Goal: Feedback & Contribution: Submit feedback/report problem

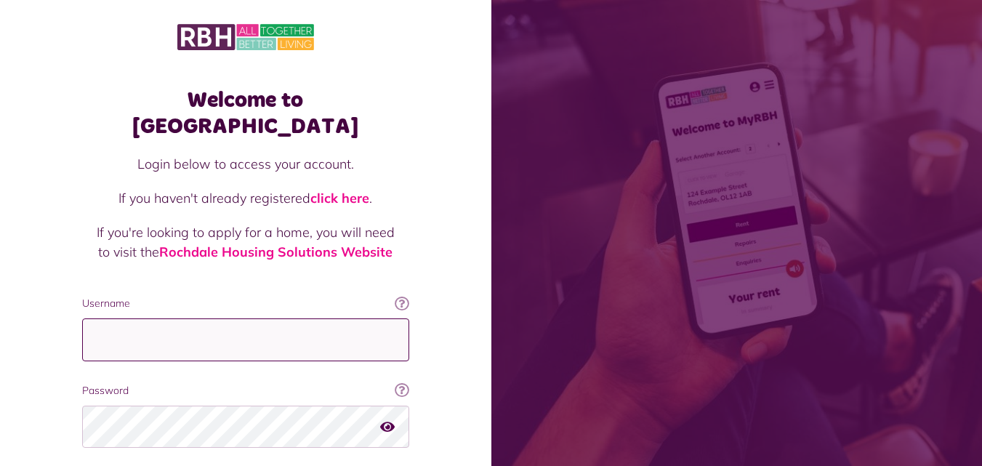
click at [213, 318] on input "Username" at bounding box center [245, 339] width 327 height 43
type input "**********"
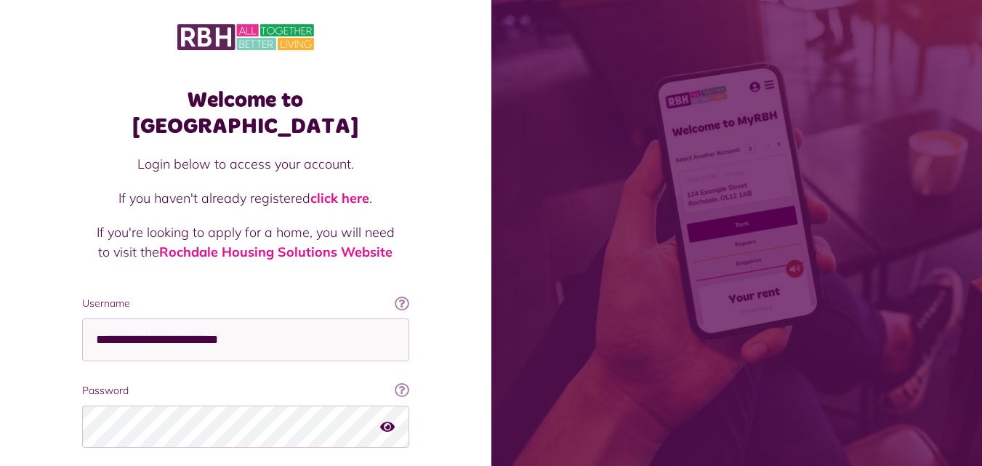
click at [389, 419] on icon "button" at bounding box center [387, 425] width 15 height 13
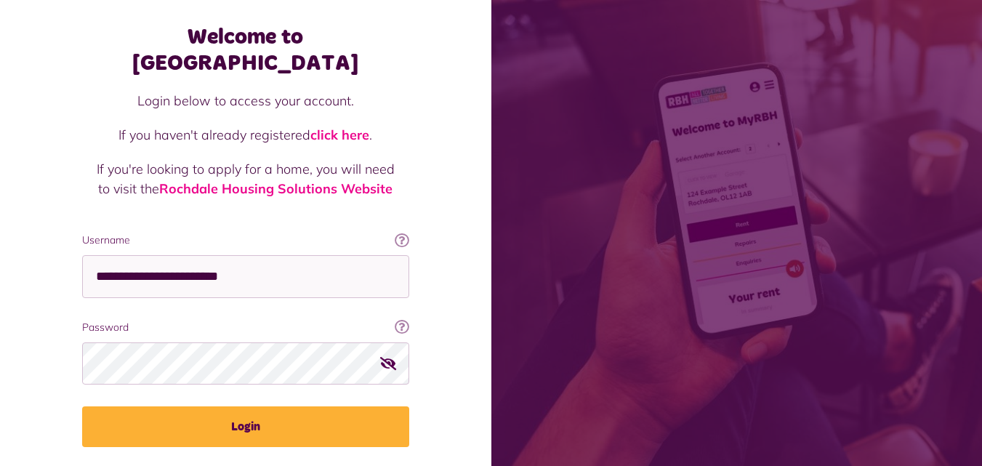
scroll to position [70, 0]
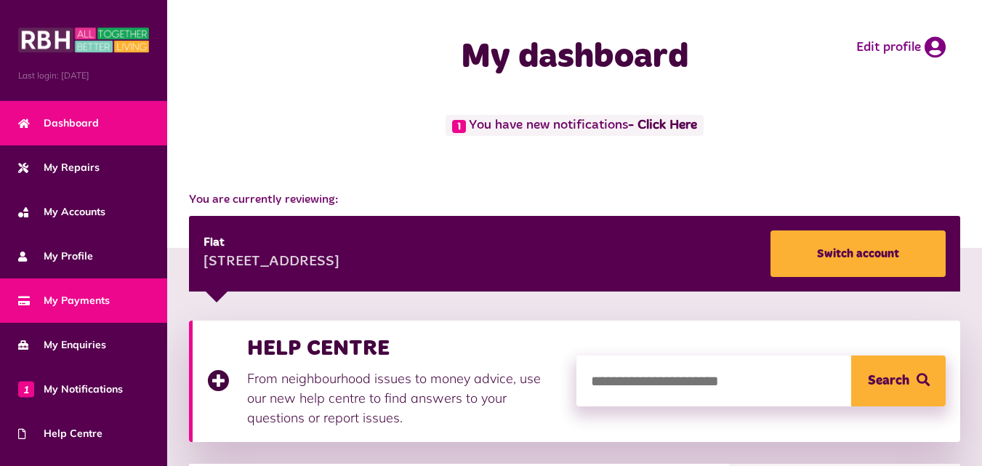
click at [129, 301] on link "My Payments" at bounding box center [83, 300] width 167 height 44
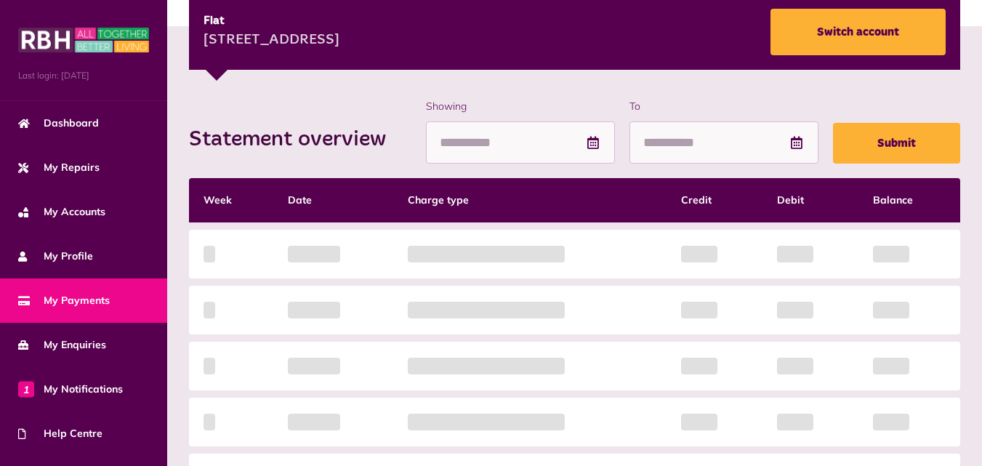
scroll to position [220, 0]
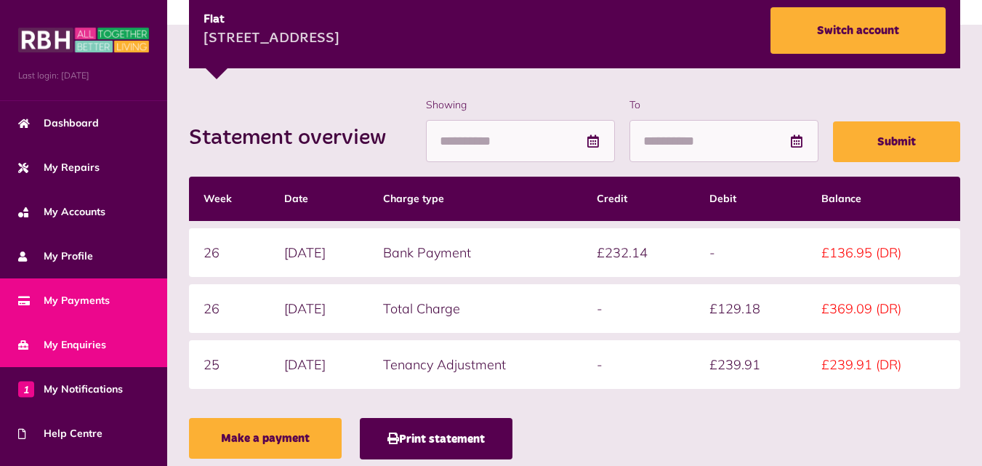
click at [100, 330] on link "My Enquiries" at bounding box center [83, 345] width 167 height 44
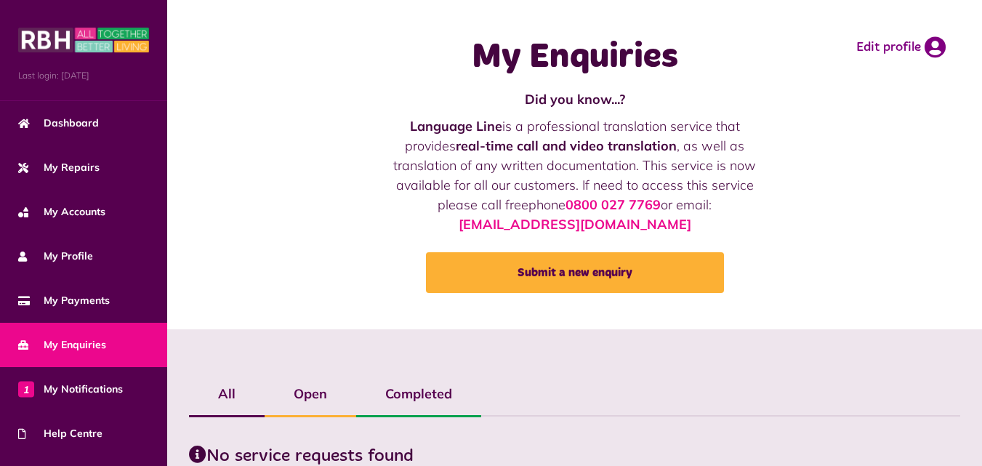
scroll to position [73, 0]
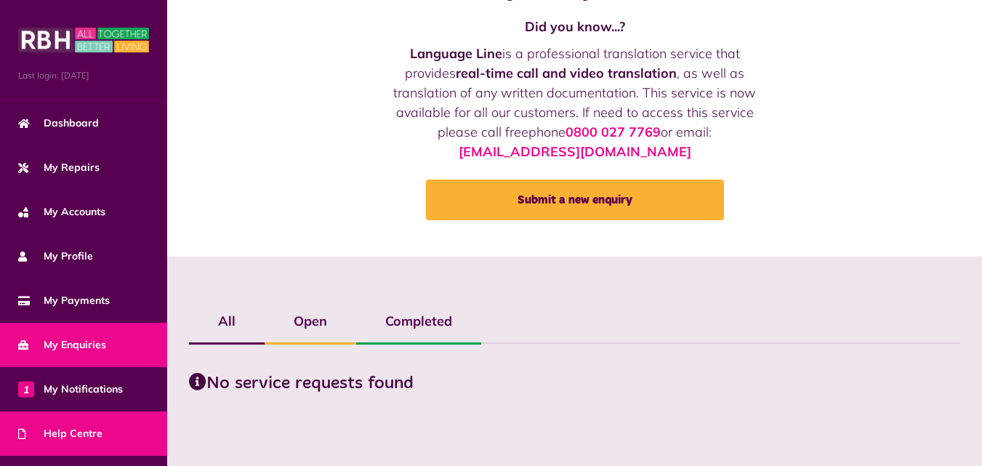
click at [100, 413] on link "Help Centre" at bounding box center [83, 433] width 167 height 44
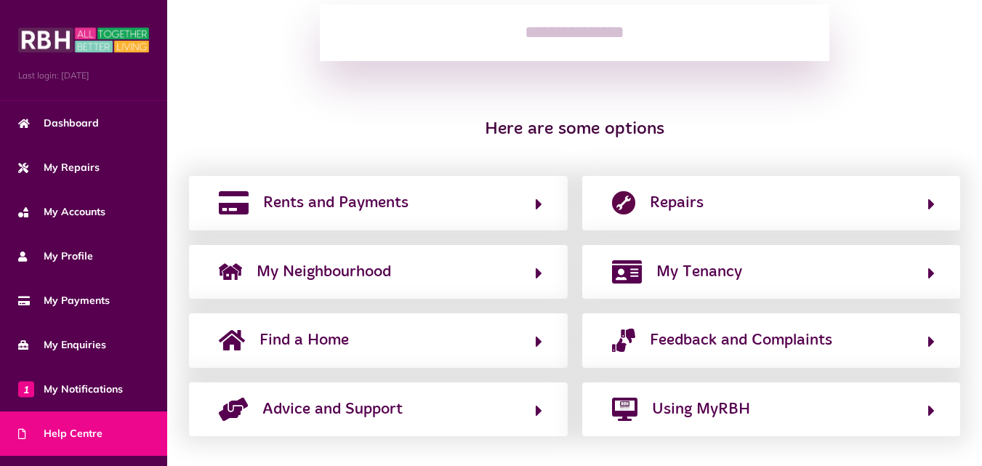
scroll to position [223, 0]
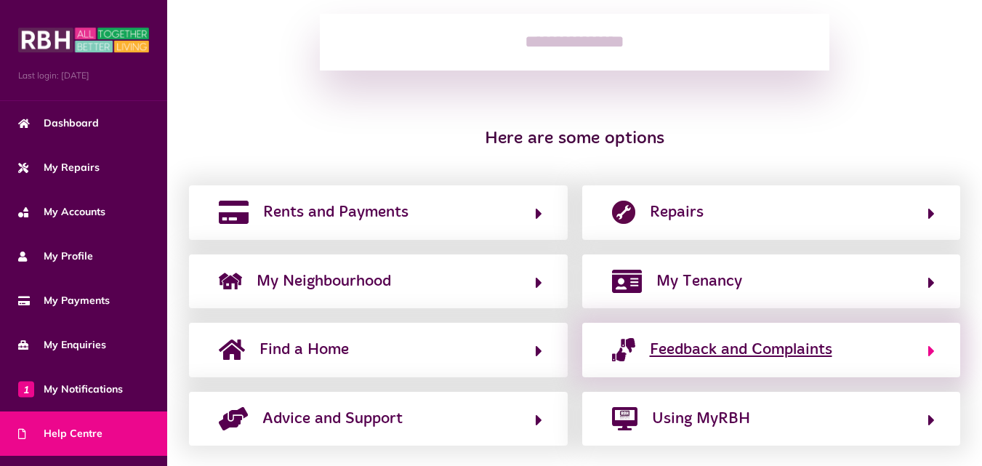
click at [645, 339] on button "Feedback and Complaints" at bounding box center [771, 349] width 328 height 25
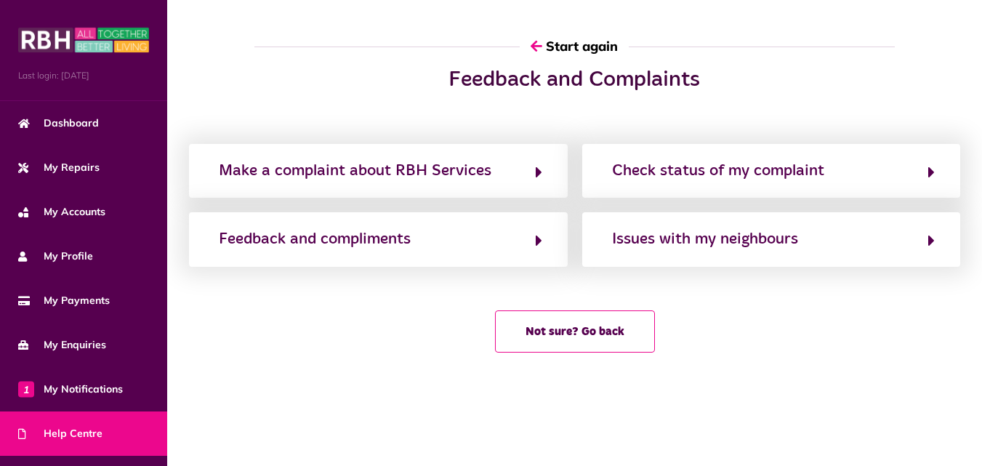
scroll to position [0, 0]
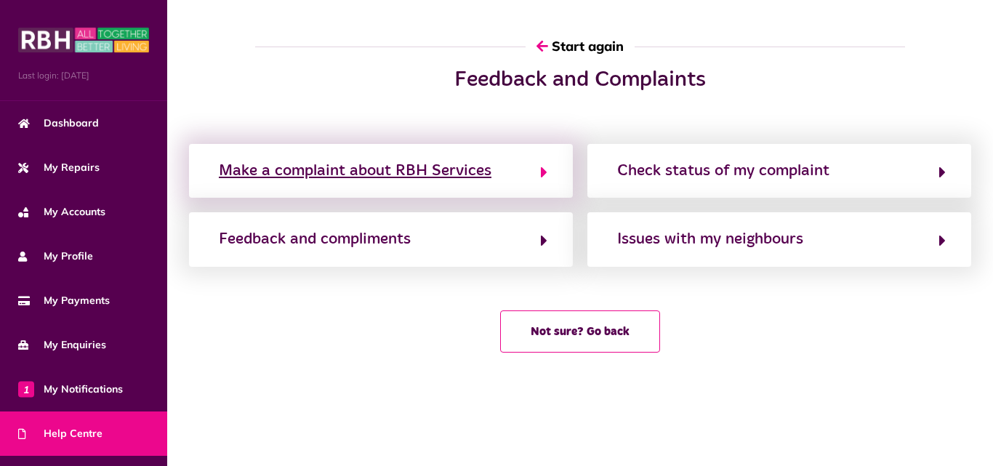
click at [494, 177] on button "Make a complaint about RBH Services" at bounding box center [380, 170] width 333 height 25
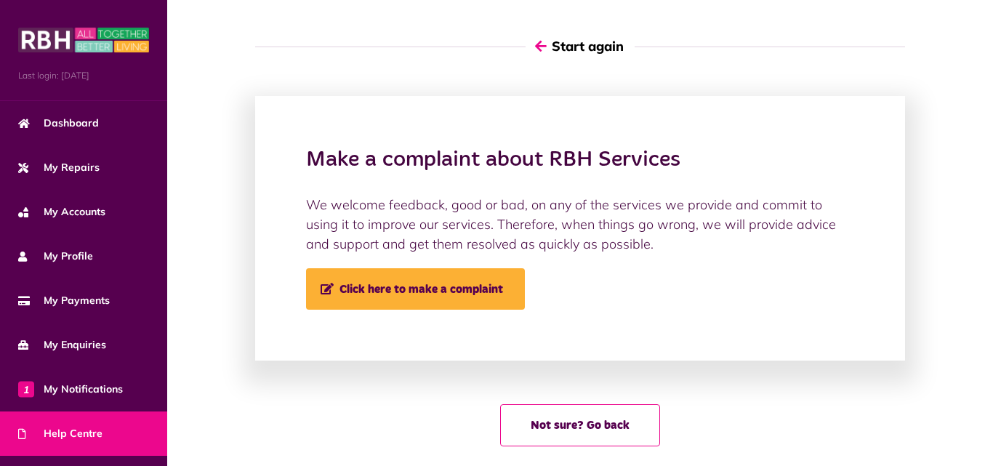
click at [529, 44] on button "Start again" at bounding box center [579, 45] width 109 height 41
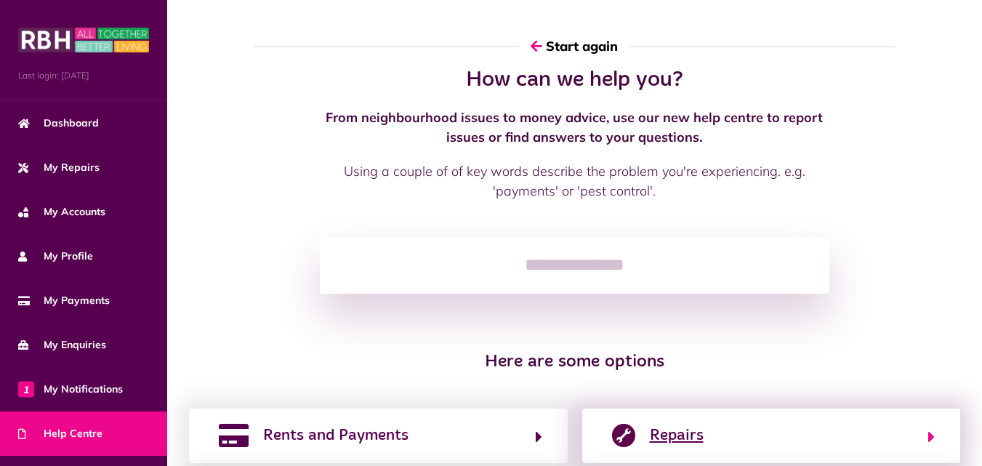
click at [779, 442] on button "Repairs" at bounding box center [771, 435] width 328 height 25
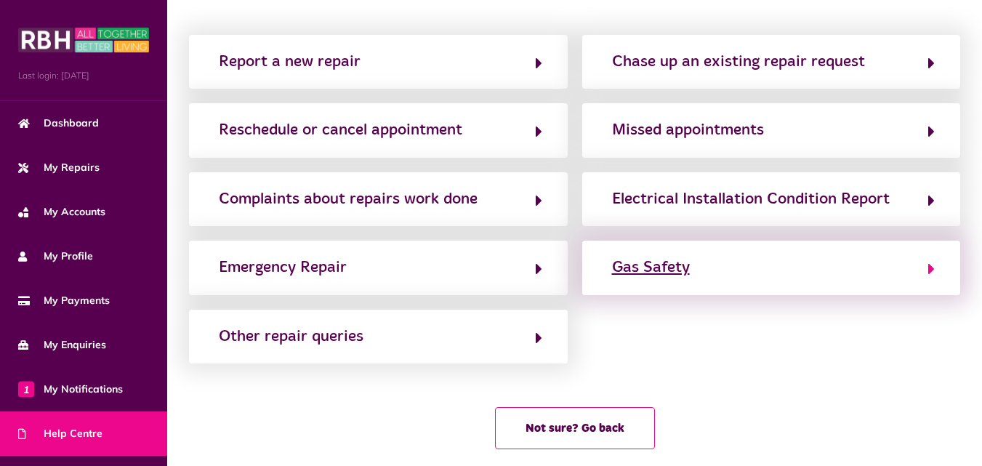
scroll to position [105, 0]
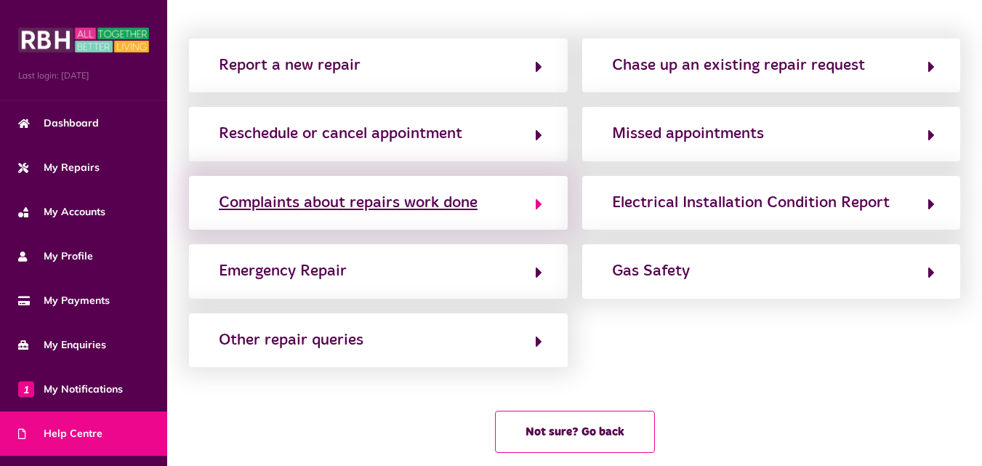
click at [480, 210] on button "Complaints about repairs work done" at bounding box center [378, 202] width 328 height 25
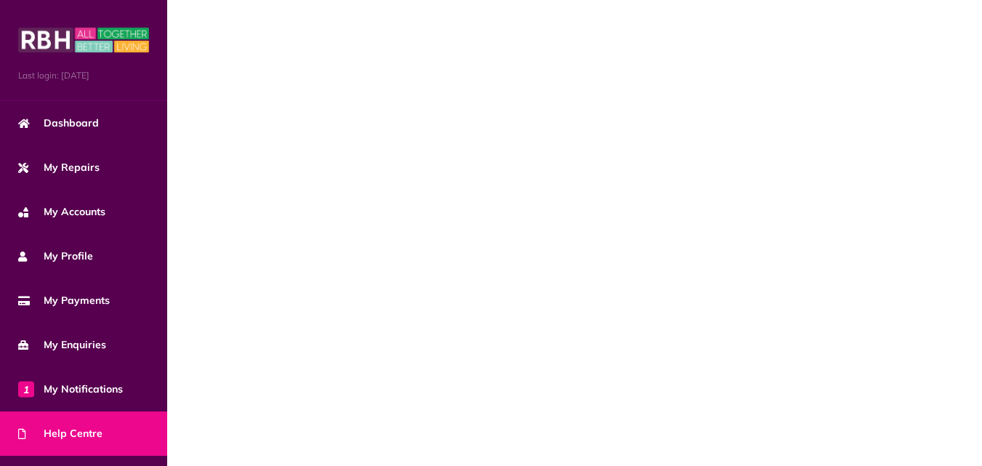
scroll to position [0, 0]
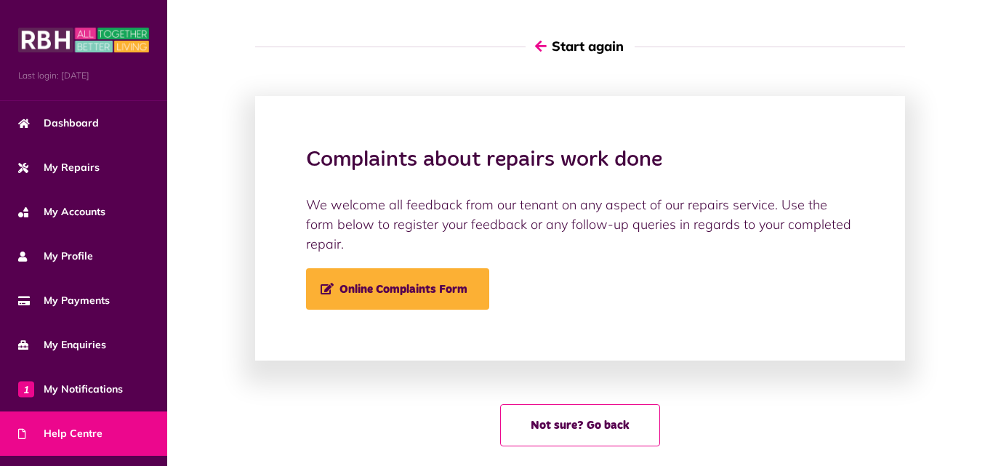
click at [538, 45] on icon "button" at bounding box center [541, 45] width 12 height 13
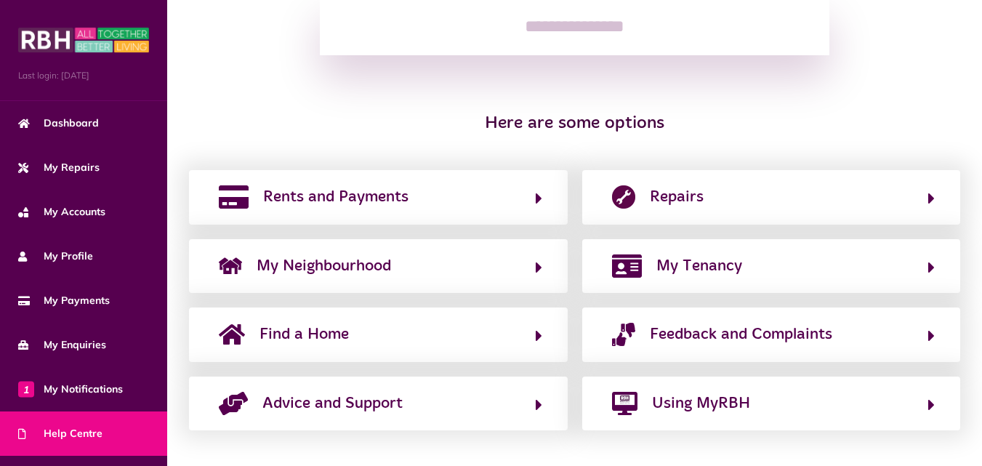
scroll to position [246, 0]
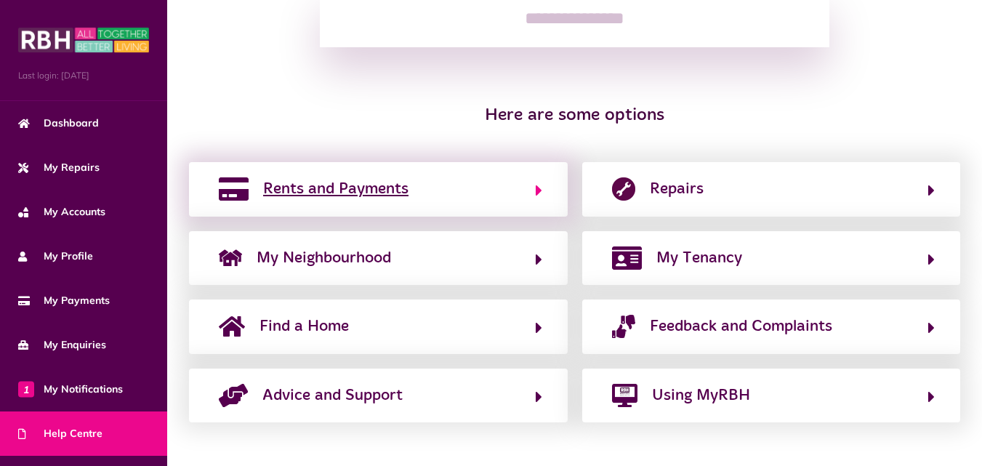
click at [438, 185] on button "Rents and Payments" at bounding box center [378, 189] width 328 height 25
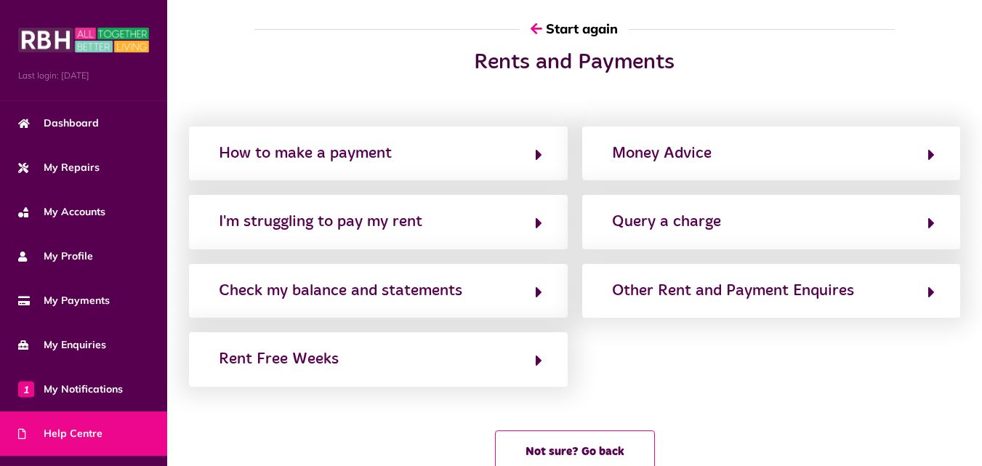
scroll to position [0, 0]
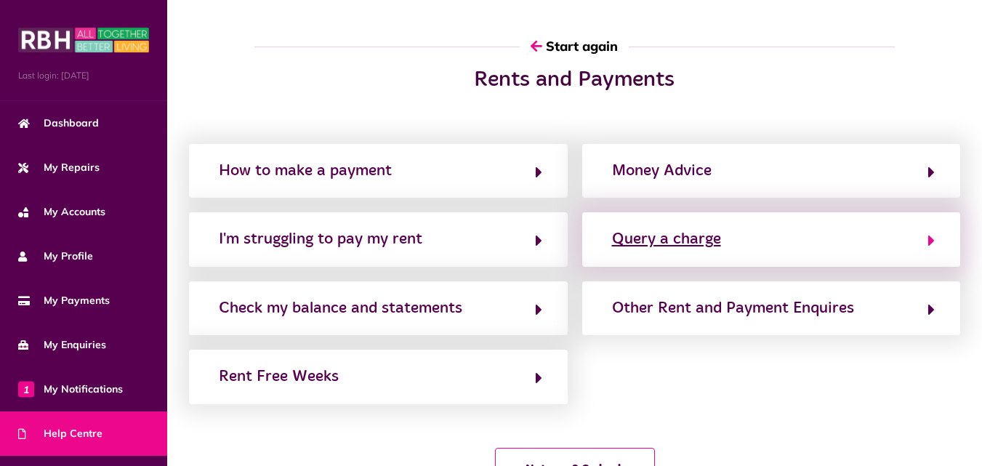
click at [647, 244] on div "Query a charge" at bounding box center [666, 238] width 109 height 23
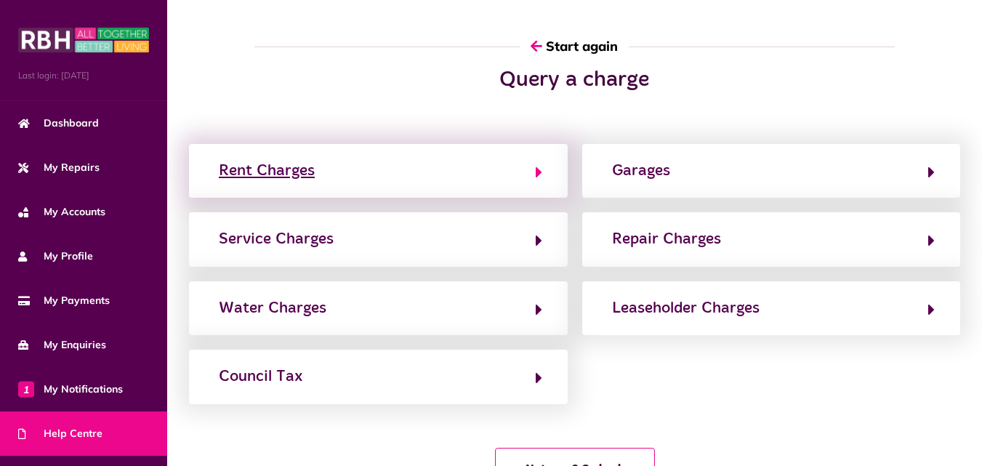
click at [502, 182] on button "Rent Charges" at bounding box center [378, 170] width 328 height 25
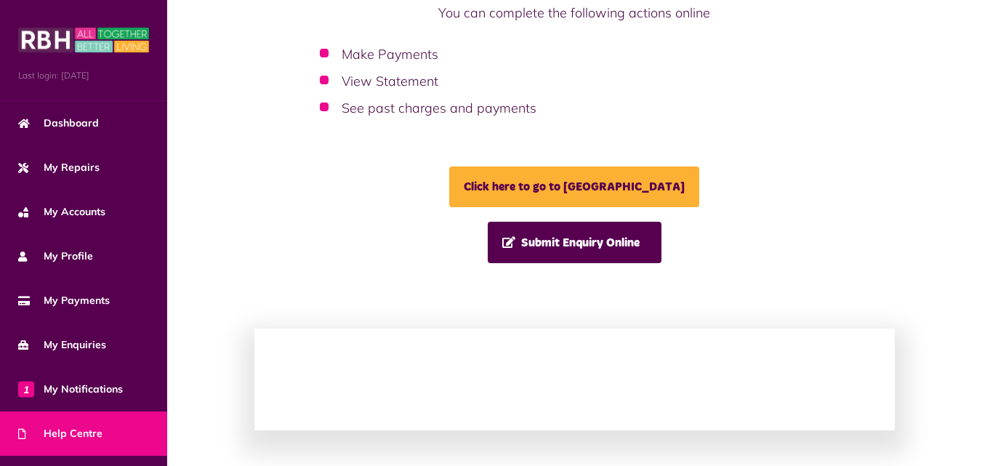
scroll to position [330, 0]
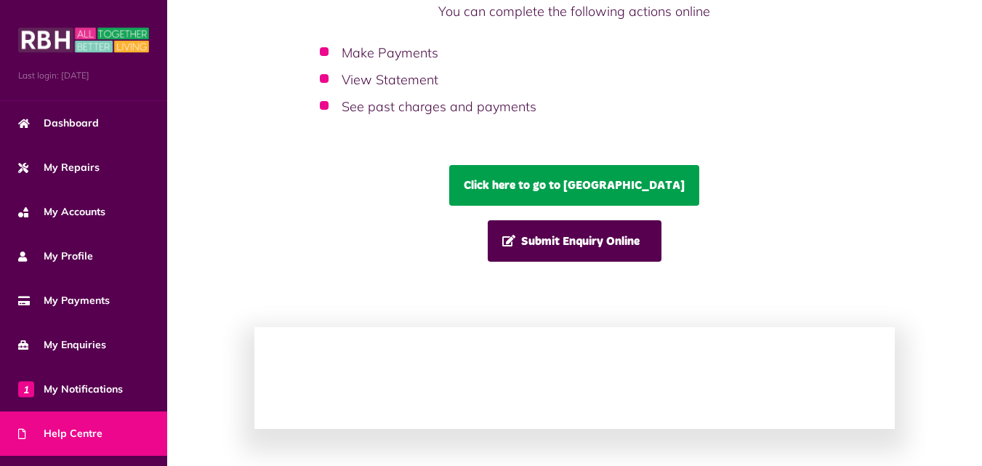
click at [502, 182] on link "Click here to go to MyRBH" at bounding box center [574, 185] width 250 height 41
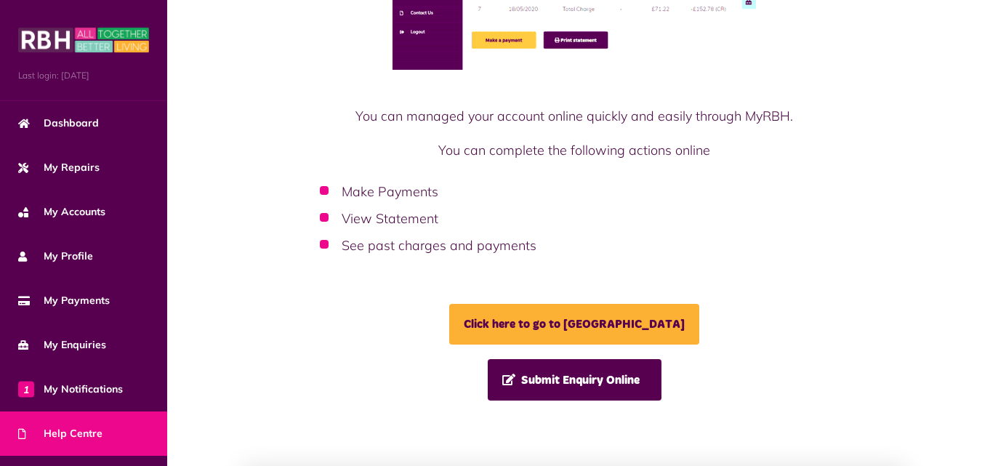
scroll to position [190, 0]
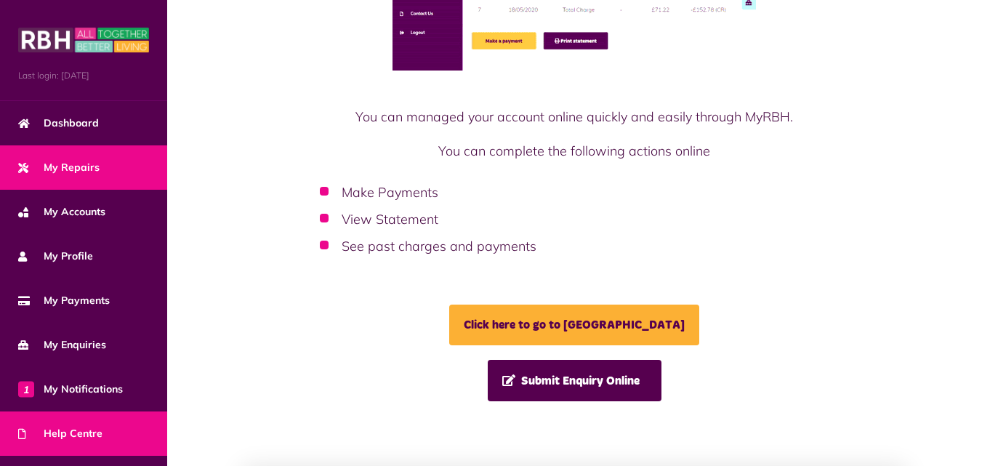
click at [113, 162] on link "My Repairs" at bounding box center [83, 167] width 167 height 44
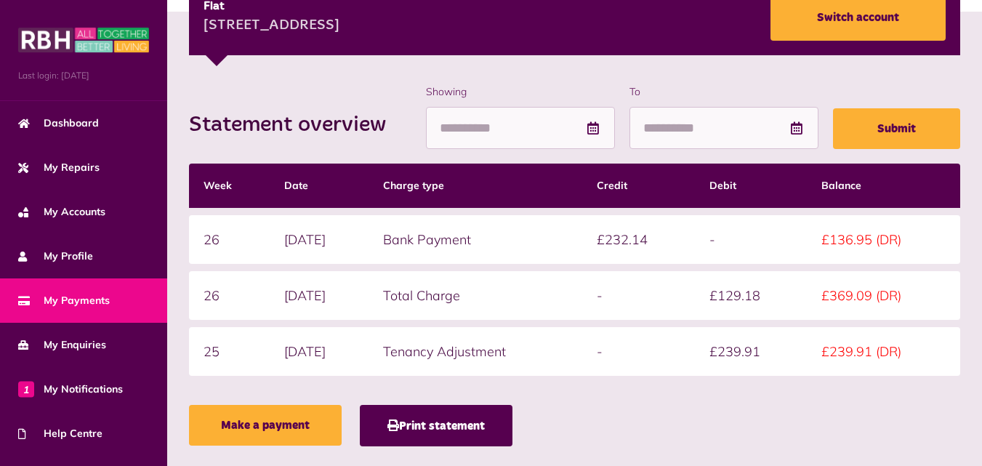
scroll to position [234, 0]
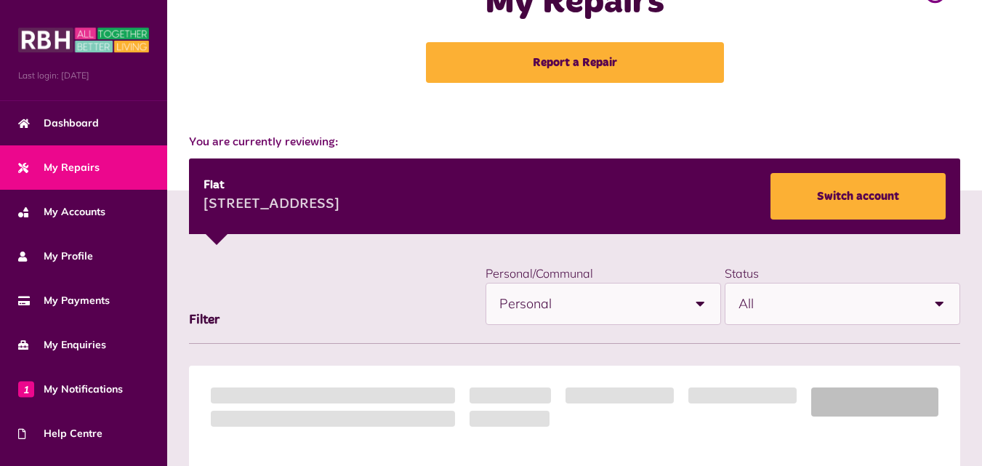
scroll to position [54, 0]
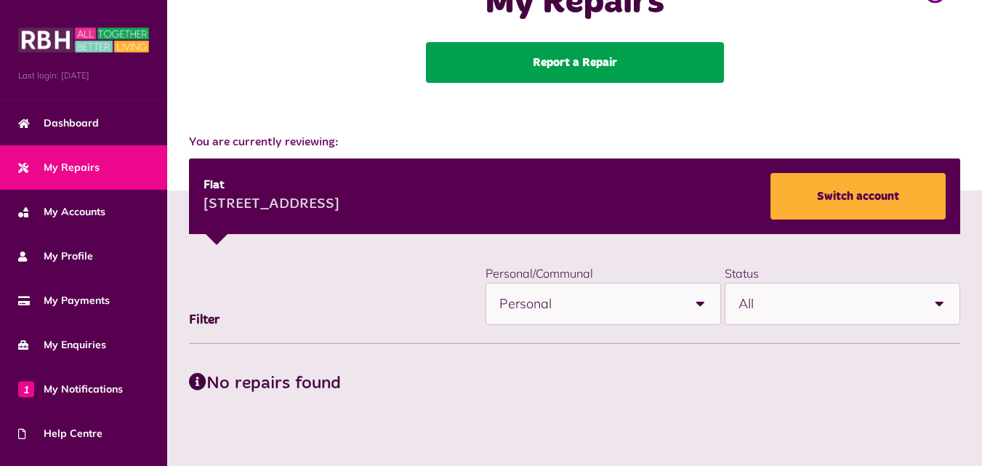
click at [588, 69] on link "Report a Repair" at bounding box center [575, 62] width 298 height 41
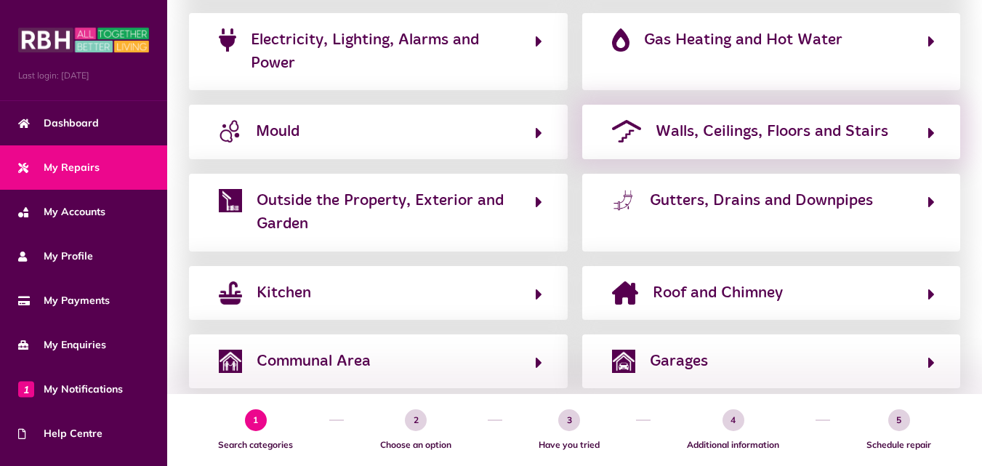
scroll to position [397, 0]
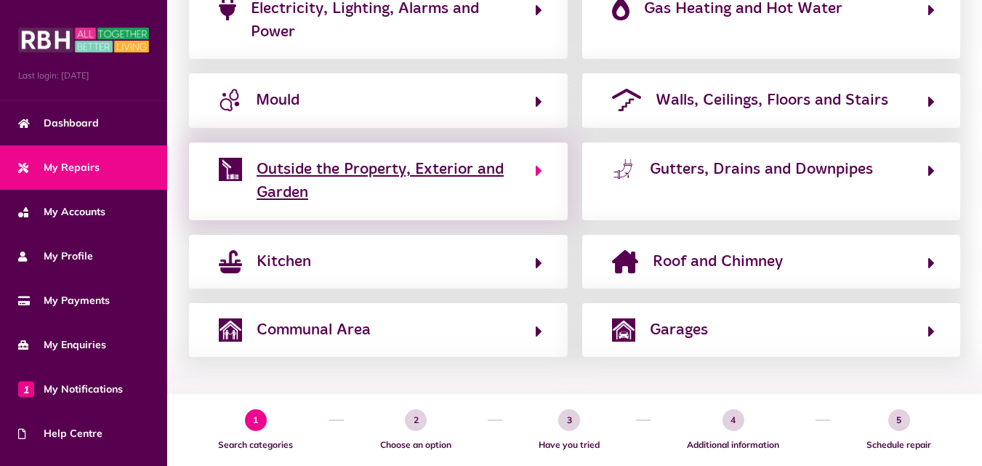
click at [522, 164] on button "Outside the Property, Exterior and Garden" at bounding box center [378, 181] width 328 height 49
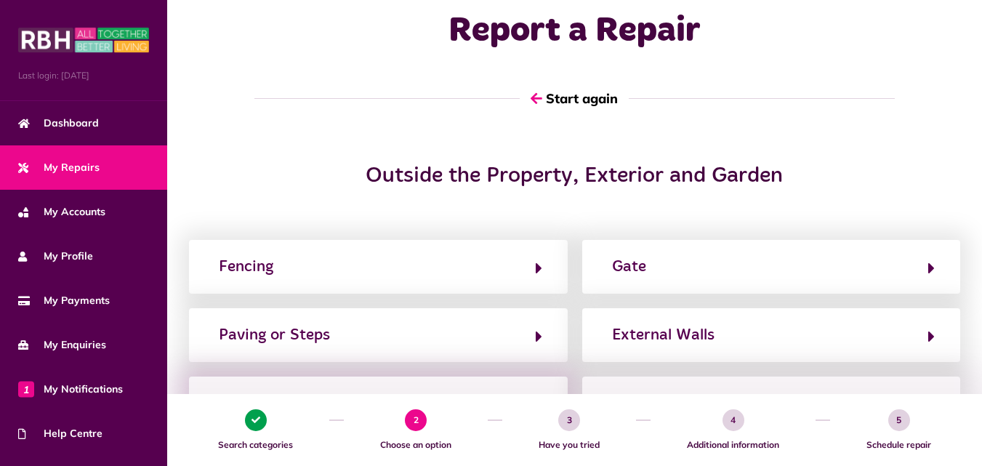
scroll to position [13, 0]
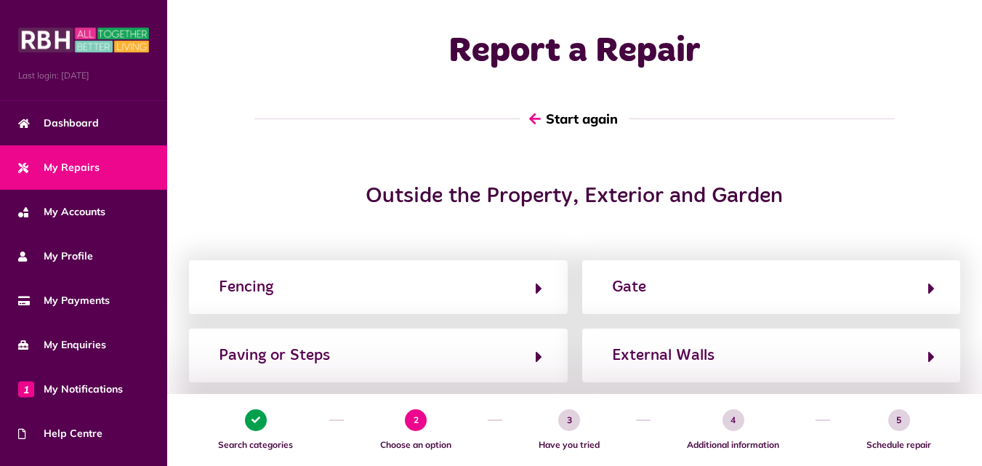
click at [546, 110] on button "Start again" at bounding box center [574, 118] width 109 height 41
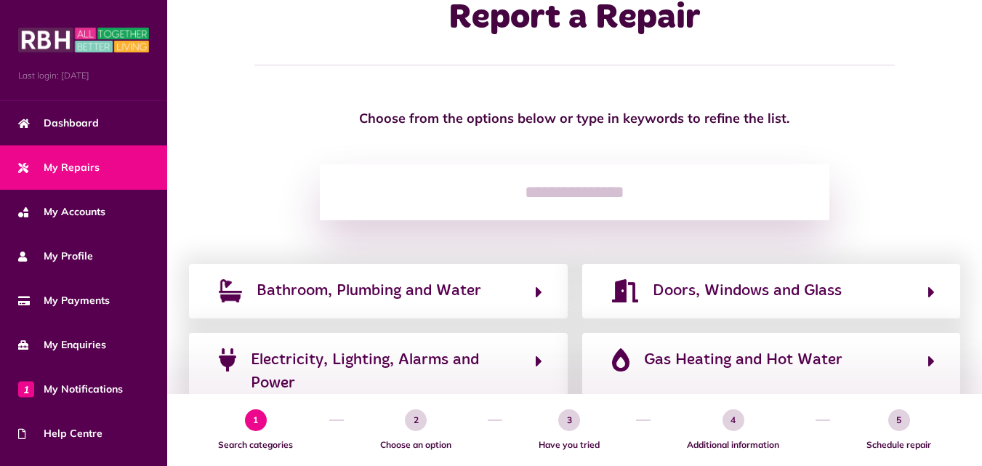
scroll to position [58, 0]
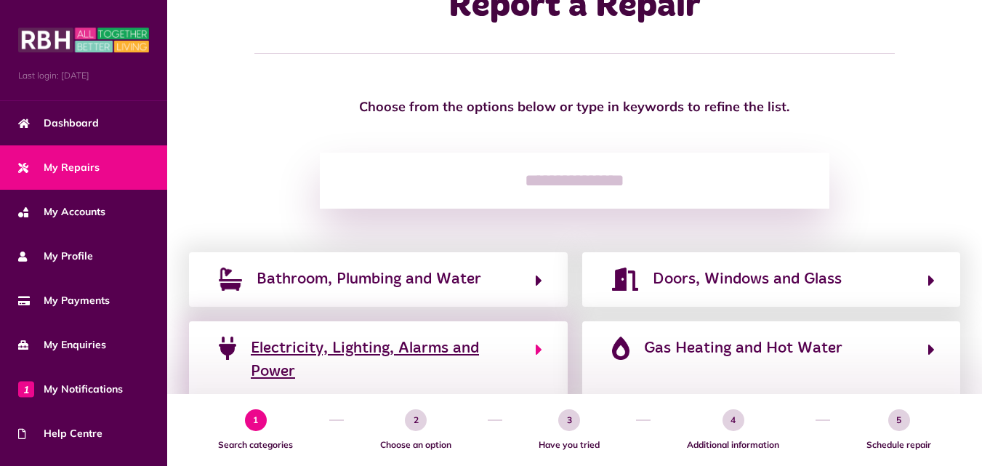
click at [358, 354] on span "Electricity, Lighting, Alarms and Power" at bounding box center [386, 359] width 270 height 47
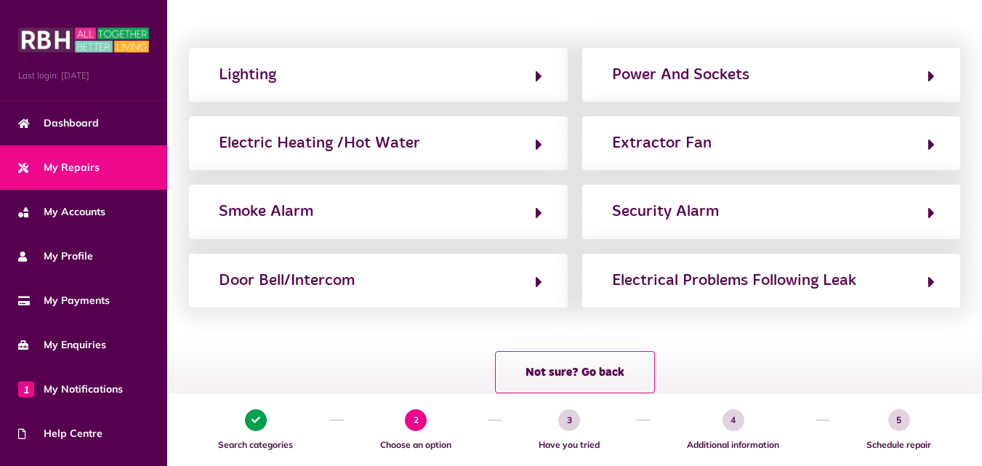
scroll to position [226, 0]
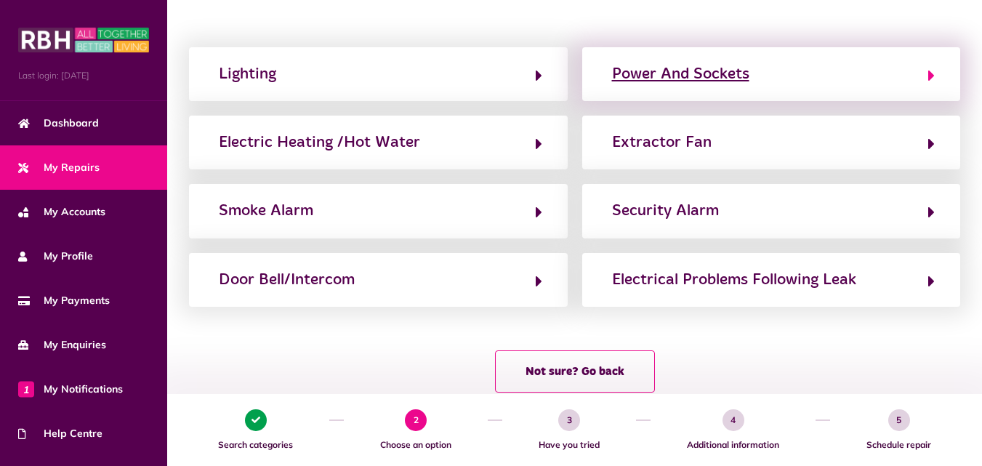
click at [738, 79] on div "Power And Sockets" at bounding box center [680, 73] width 137 height 23
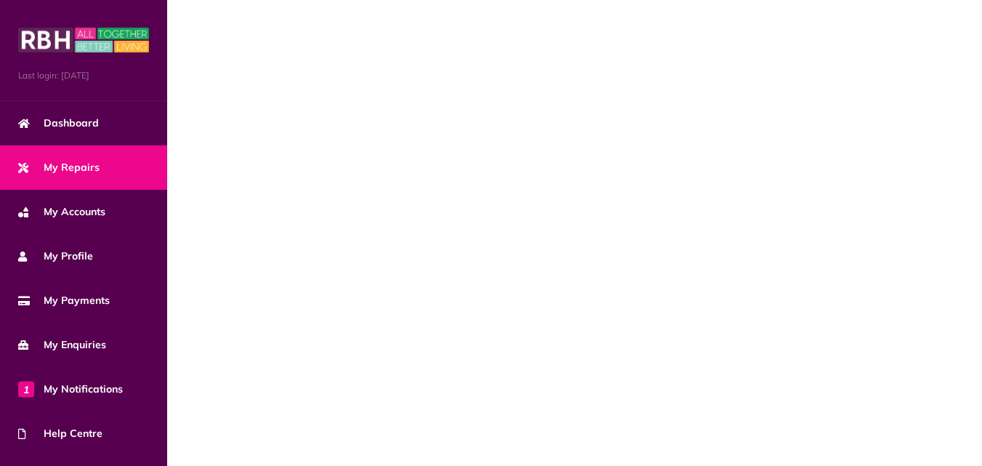
scroll to position [0, 0]
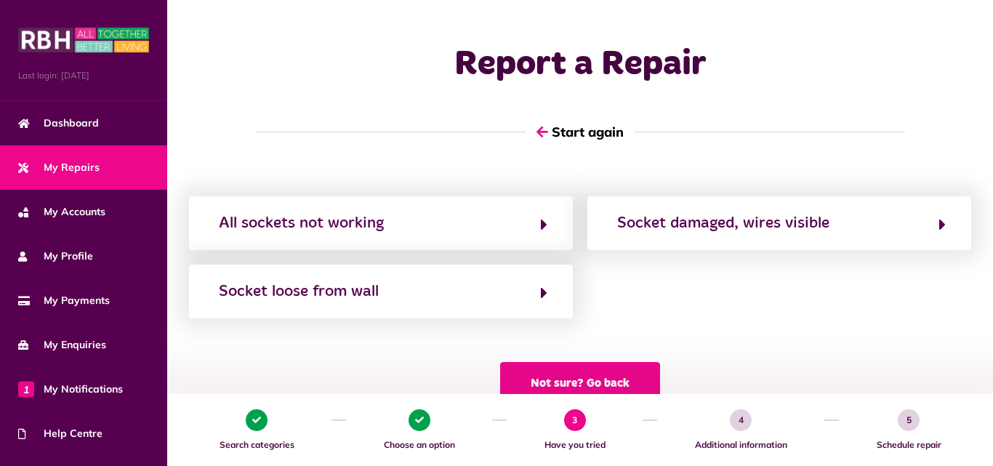
click at [549, 371] on button "Not sure? Go back" at bounding box center [580, 383] width 160 height 42
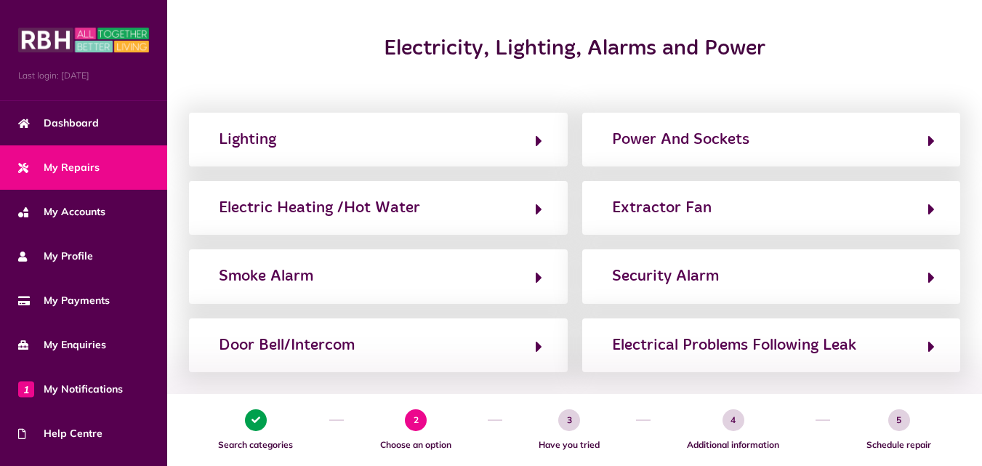
scroll to position [162, 0]
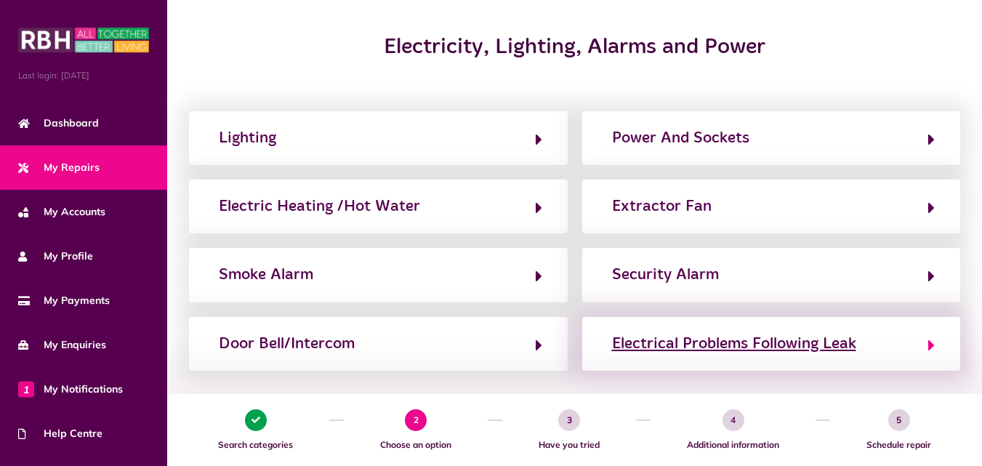
click at [618, 345] on div "Electrical Problems Following Leak" at bounding box center [734, 343] width 244 height 23
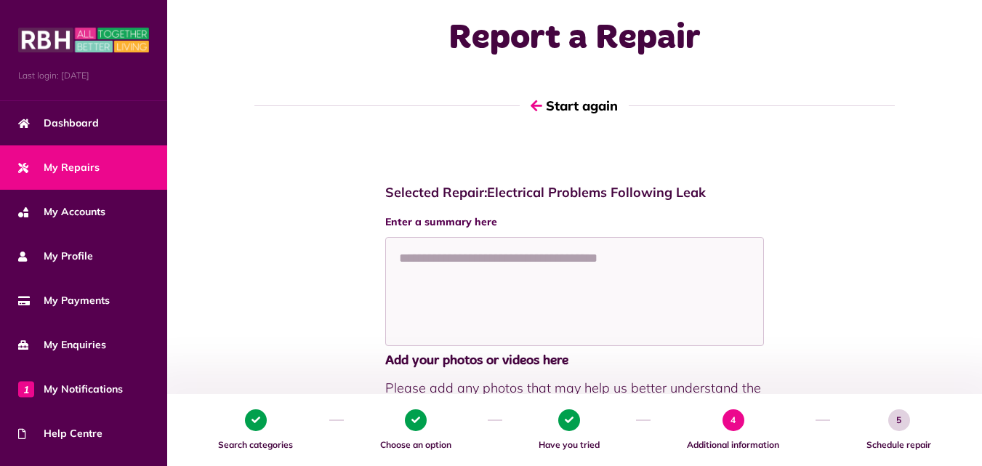
scroll to position [31, 0]
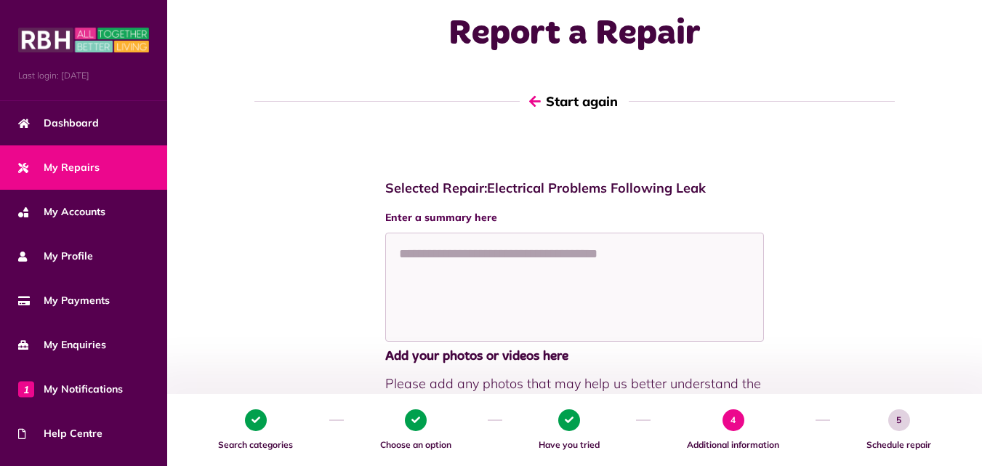
click at [530, 107] on icon "button" at bounding box center [535, 100] width 12 height 13
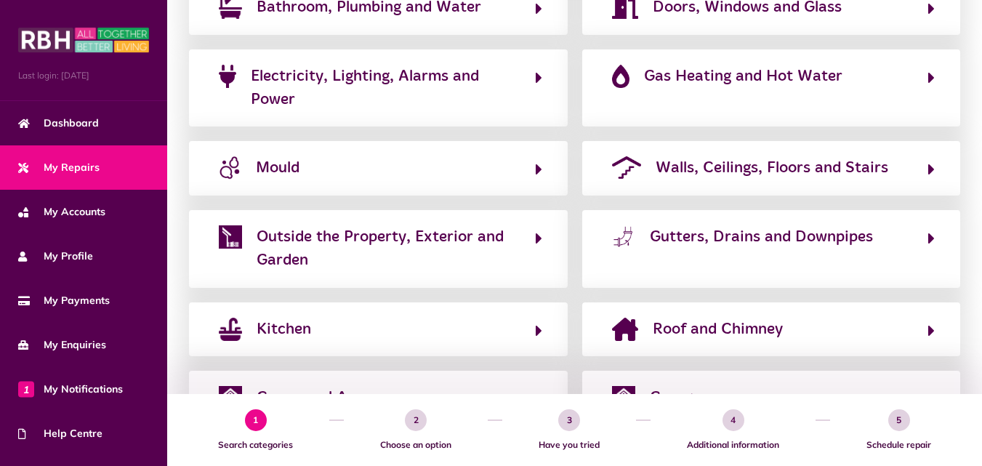
scroll to position [320, 0]
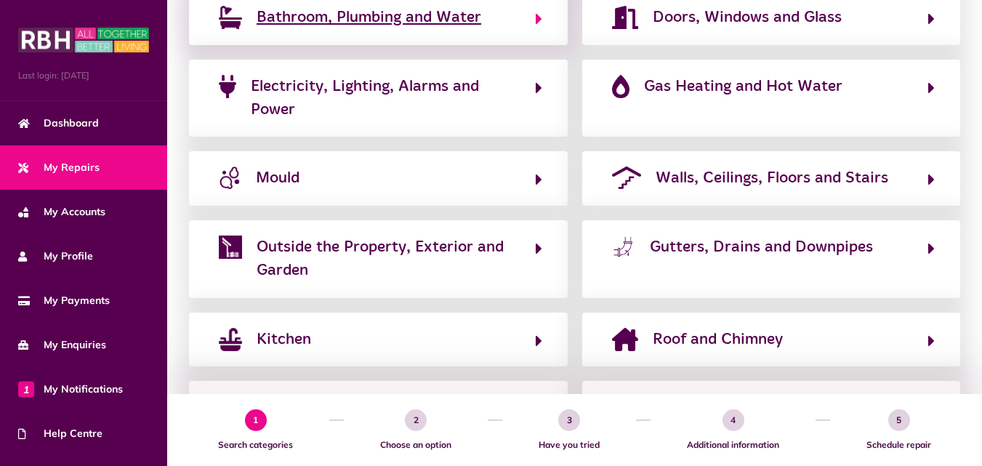
click at [533, 17] on button "Bathroom, Plumbing and Water" at bounding box center [378, 17] width 328 height 25
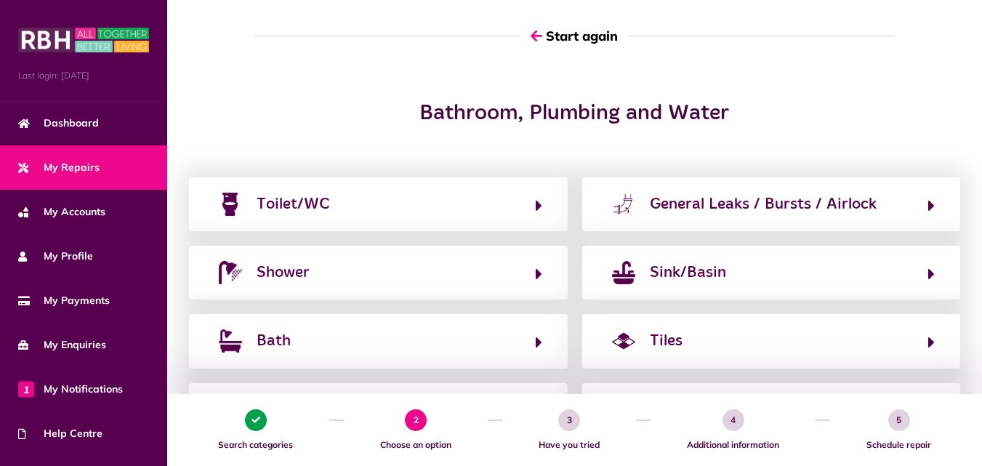
scroll to position [0, 0]
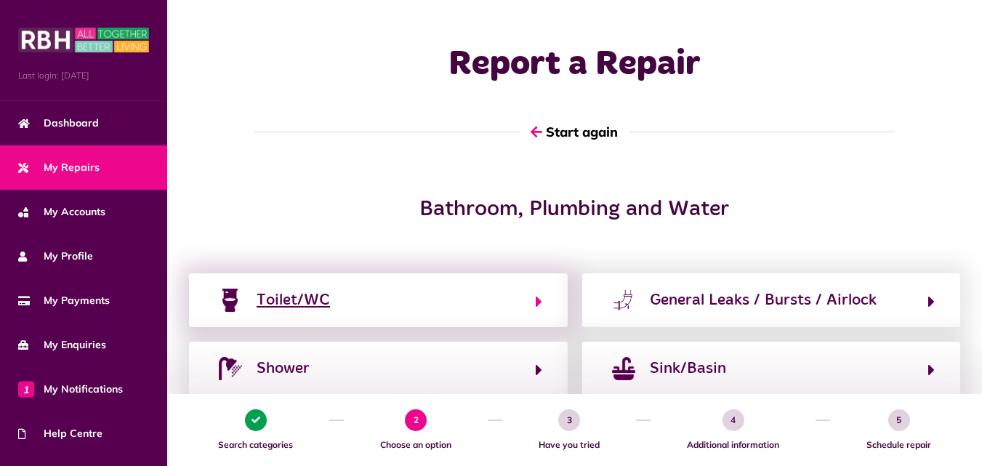
click at [507, 293] on button "Toilet/WC" at bounding box center [378, 300] width 328 height 25
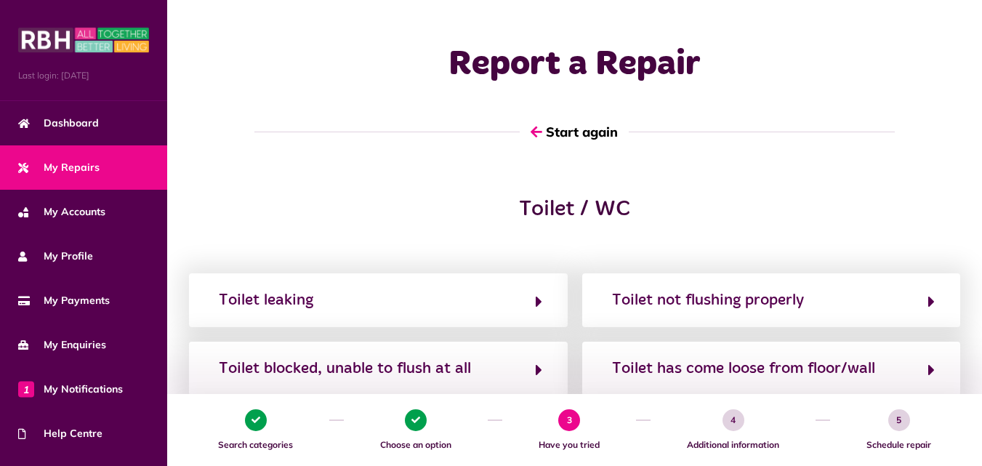
click at [507, 293] on button "Toilet leaking" at bounding box center [378, 300] width 328 height 25
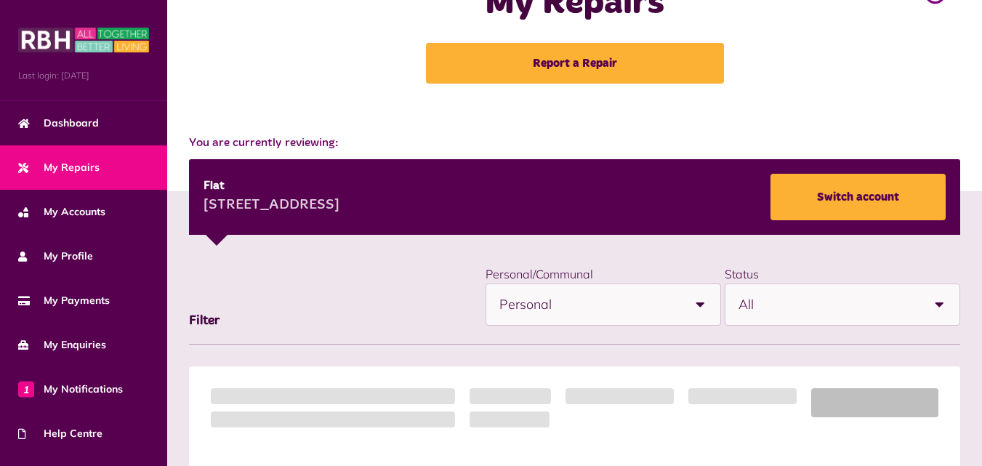
scroll to position [54, 0]
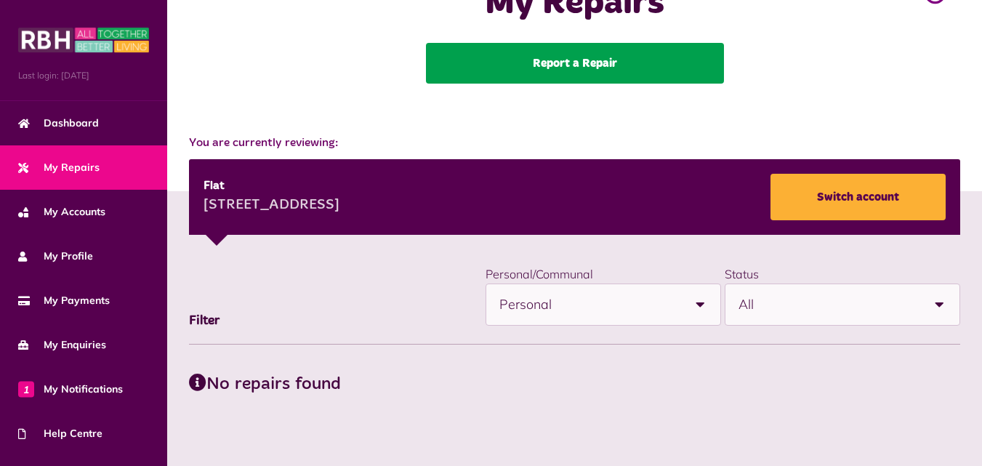
click at [467, 61] on link "Report a Repair" at bounding box center [575, 63] width 298 height 41
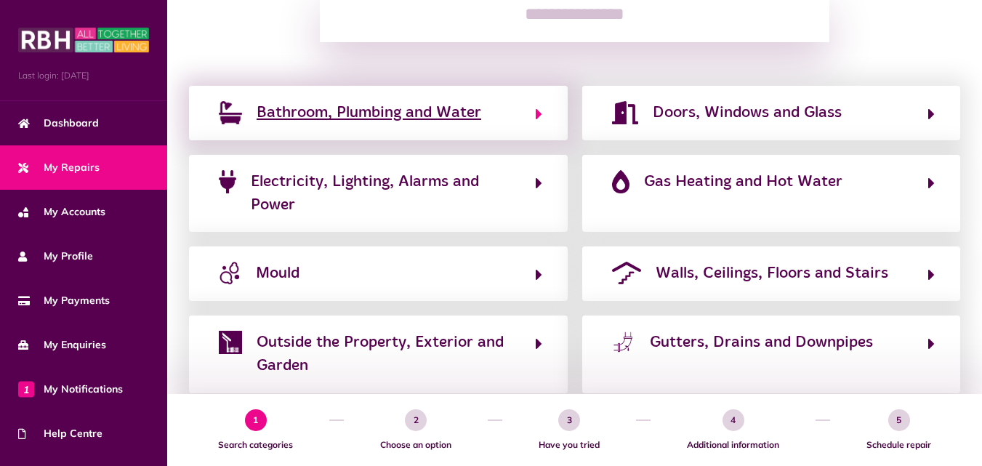
scroll to position [225, 0]
click at [538, 111] on icon "button" at bounding box center [539, 113] width 7 height 17
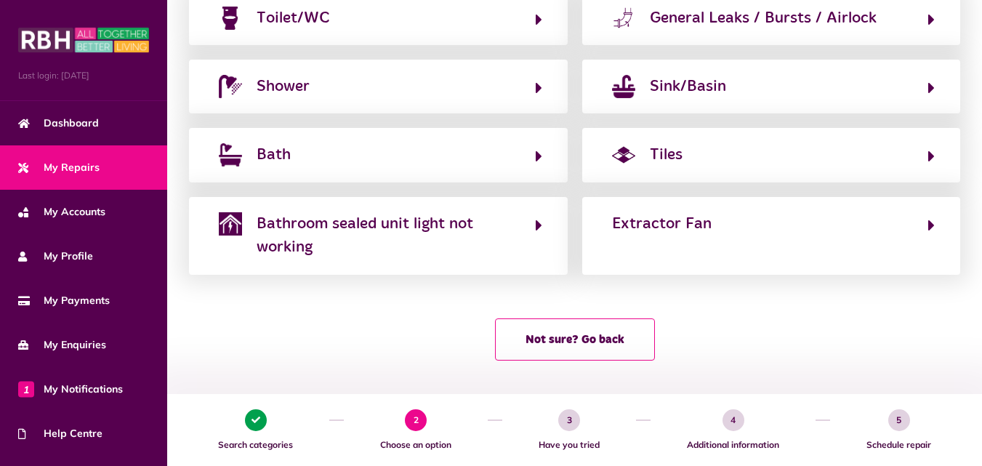
scroll to position [285, 0]
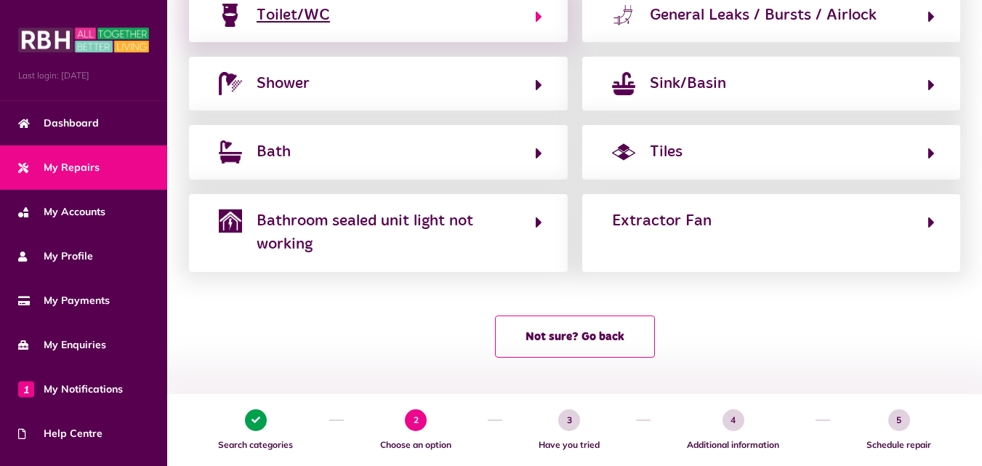
click at [518, 20] on button "Toilet/WC" at bounding box center [378, 15] width 328 height 25
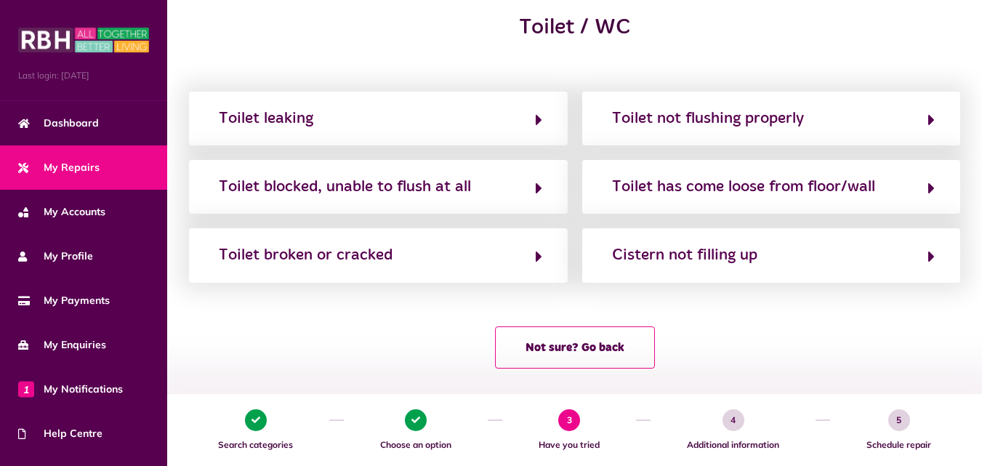
scroll to position [180, 0]
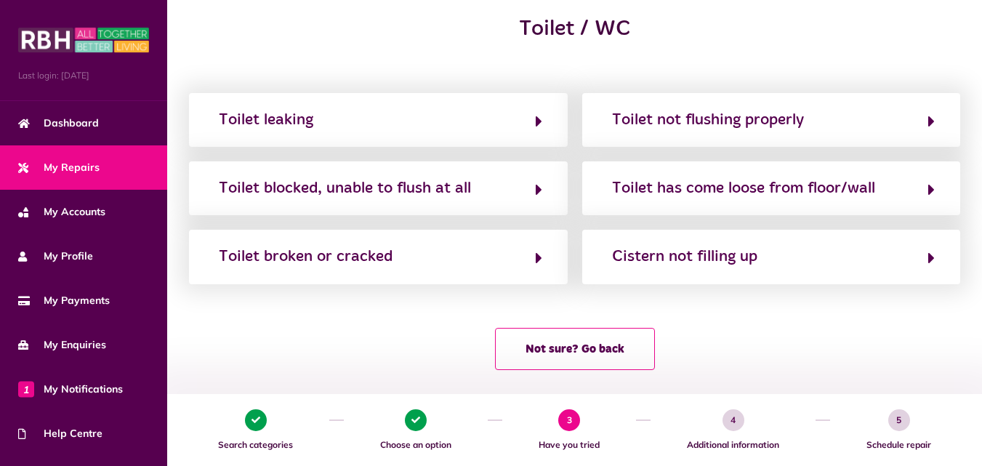
click at [438, 131] on button "Toilet leaking" at bounding box center [378, 120] width 328 height 25
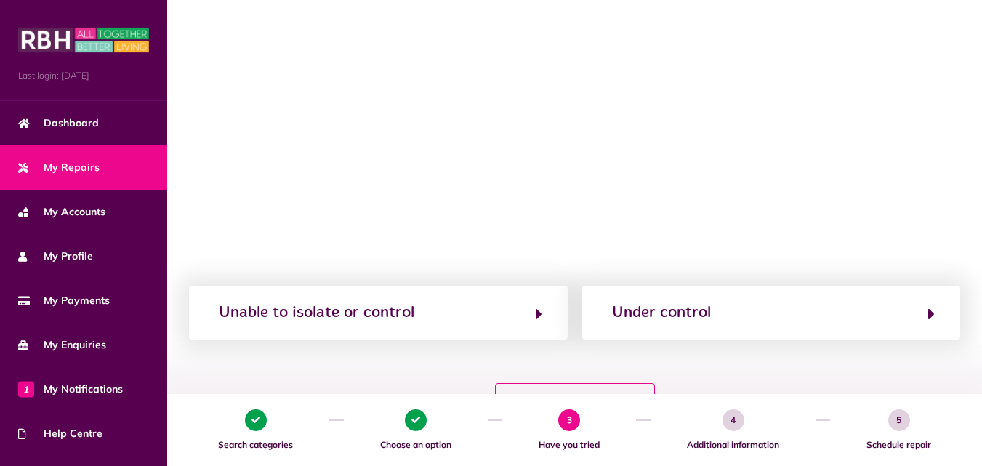
scroll to position [290, 0]
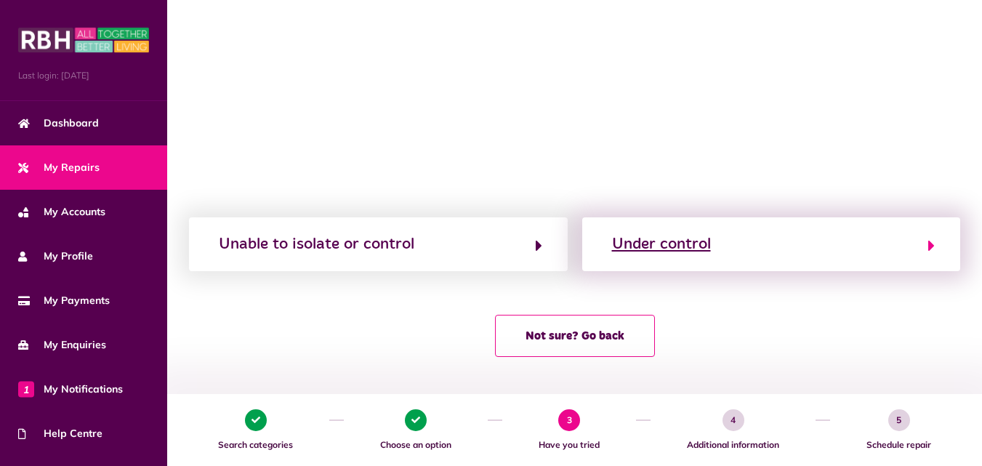
click at [663, 237] on div "Under control" at bounding box center [661, 244] width 99 height 23
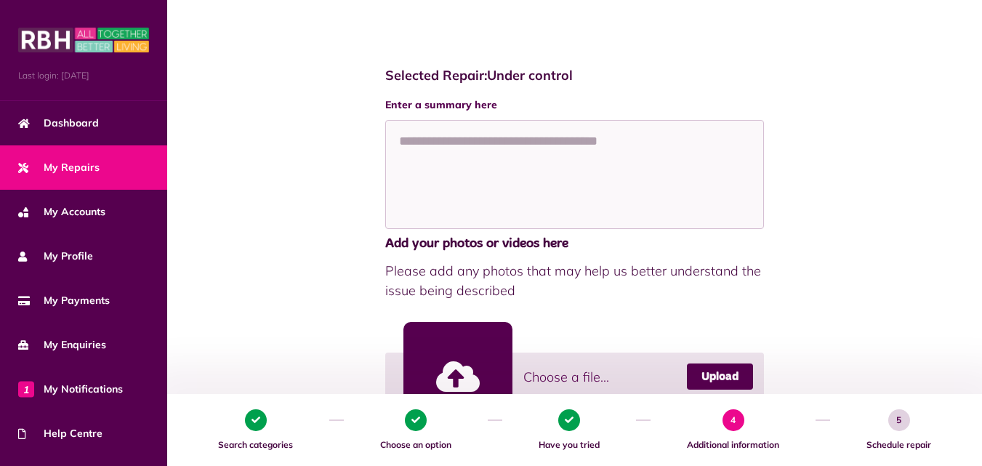
scroll to position [456, 0]
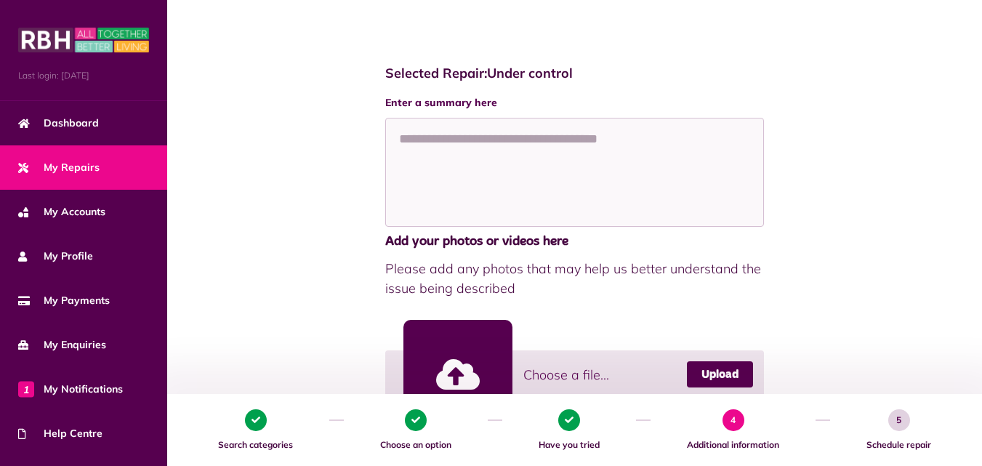
click at [567, 432] on li "3 Have you tried" at bounding box center [569, 430] width 134 height 72
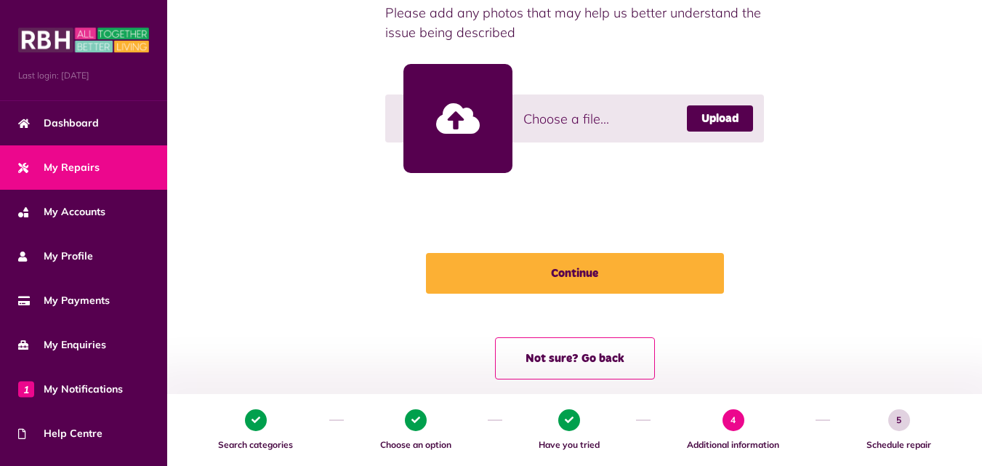
scroll to position [735, 0]
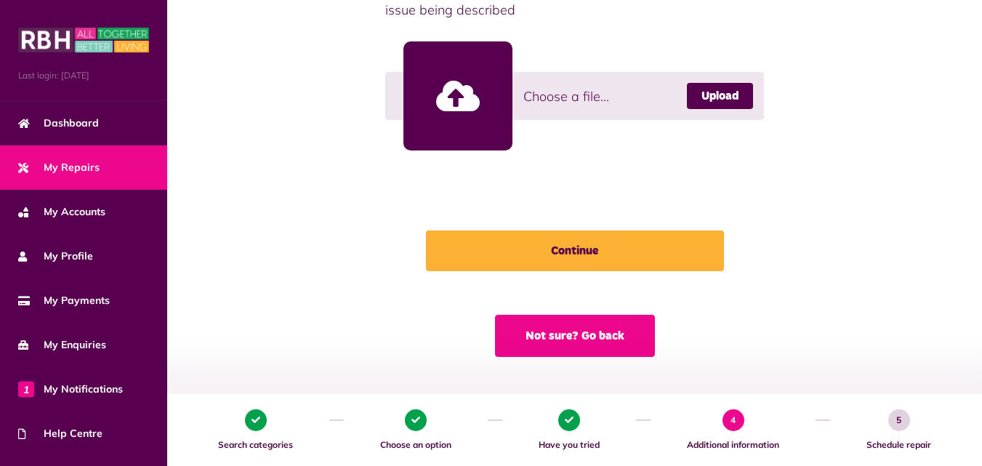
click at [584, 336] on button "Not sure? Go back" at bounding box center [575, 336] width 160 height 42
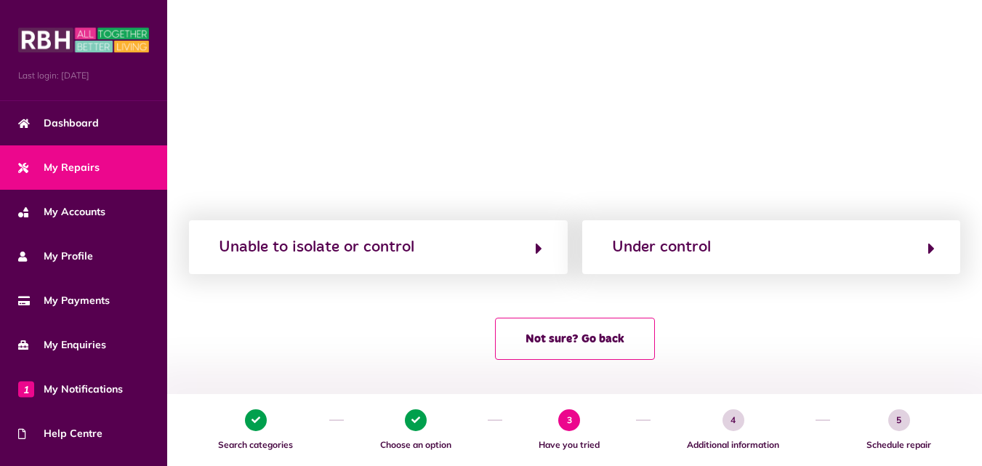
scroll to position [290, 0]
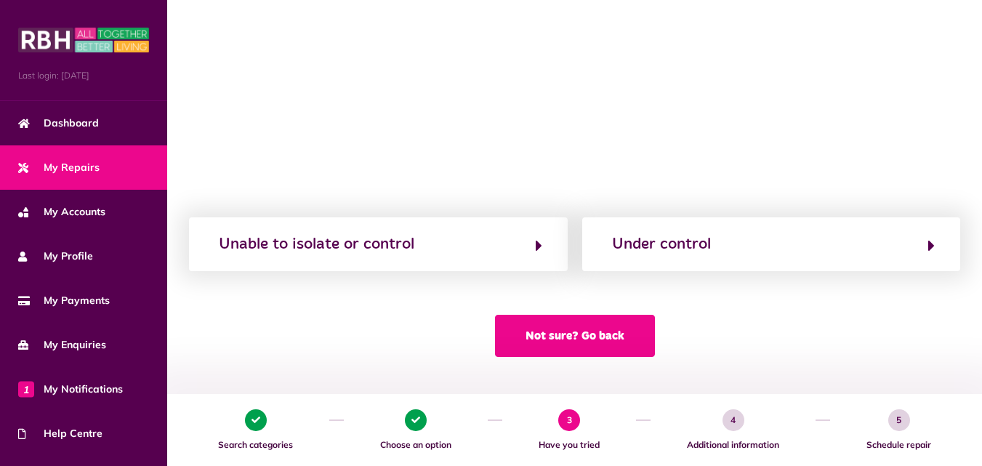
click at [573, 338] on button "Not sure? Go back" at bounding box center [575, 336] width 160 height 42
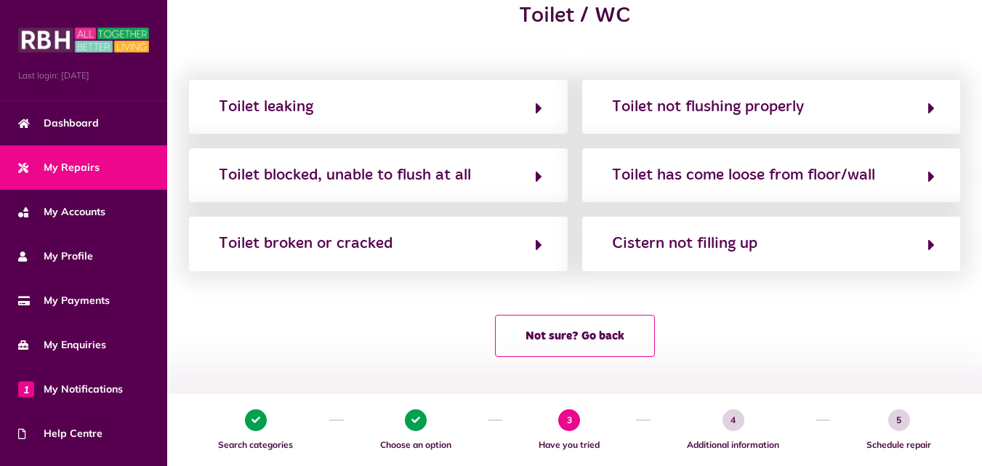
scroll to position [0, 0]
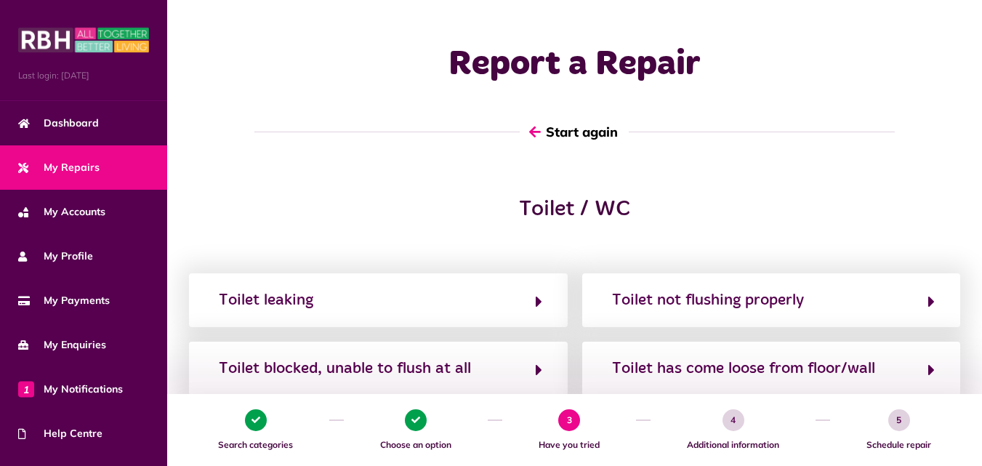
click at [530, 131] on icon "button" at bounding box center [535, 131] width 12 height 13
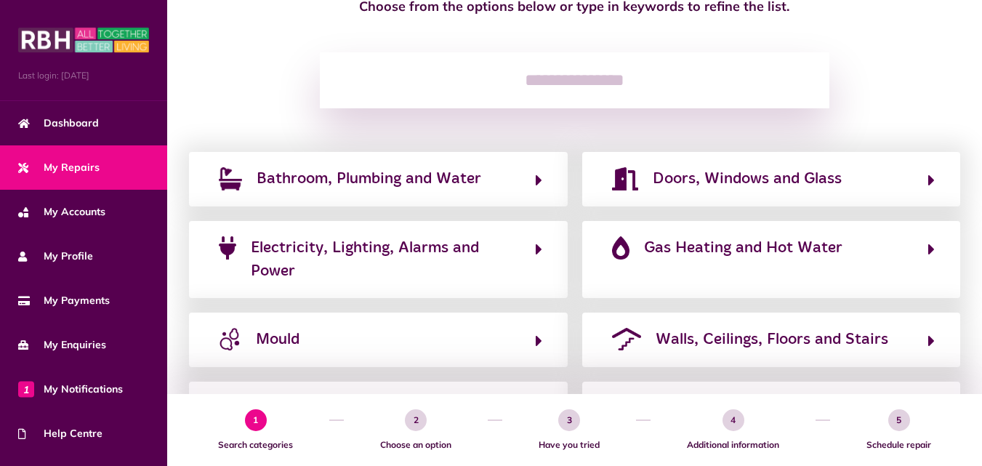
scroll to position [160, 0]
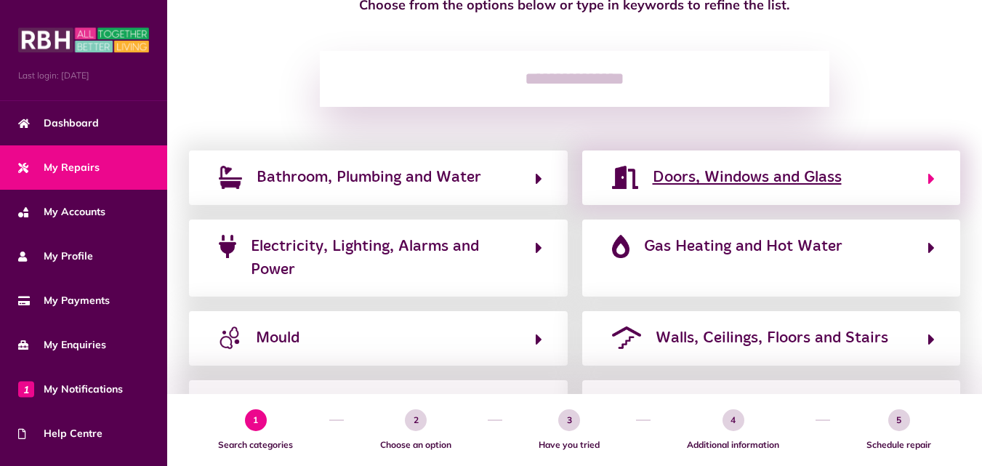
click at [666, 177] on span "Doors, Windows and Glass" at bounding box center [747, 177] width 189 height 23
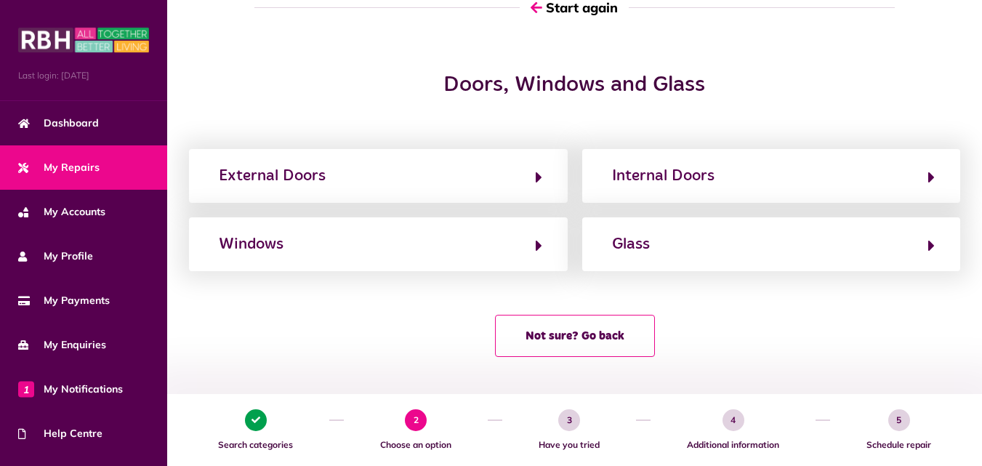
scroll to position [0, 0]
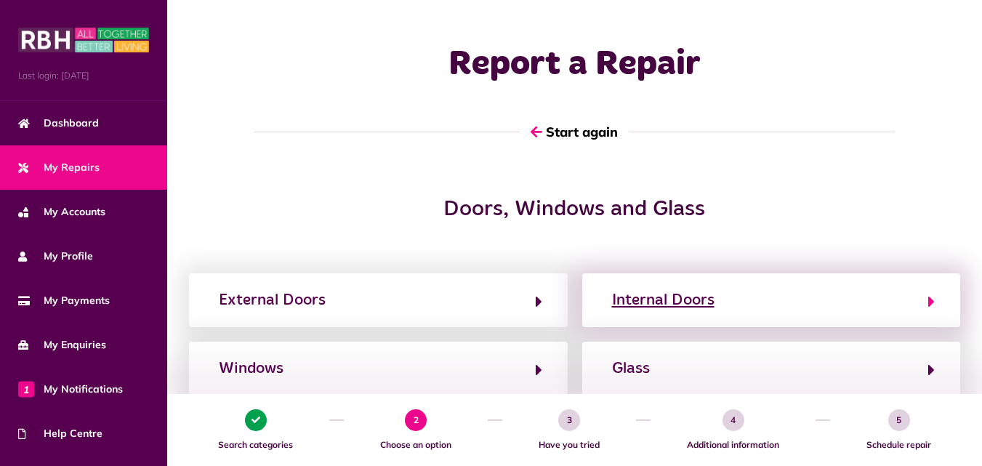
click at [629, 288] on div "Internal Doors" at bounding box center [663, 299] width 102 height 23
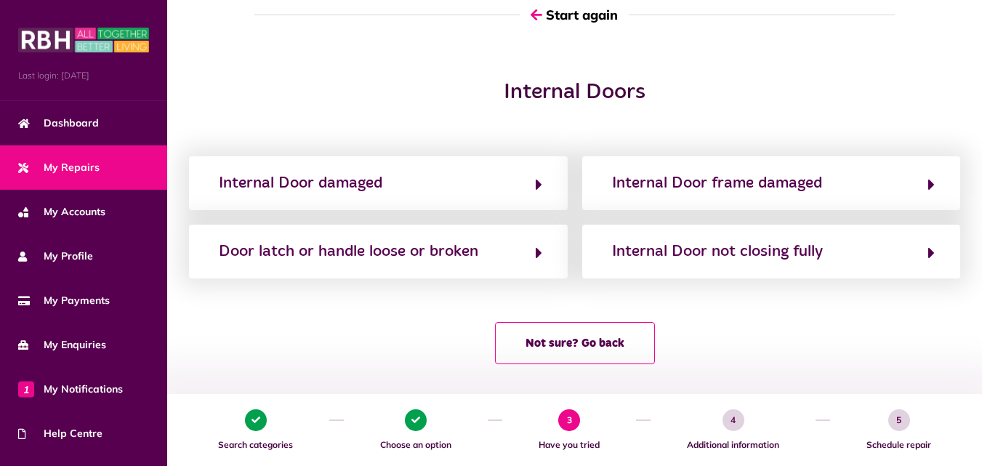
scroll to position [124, 0]
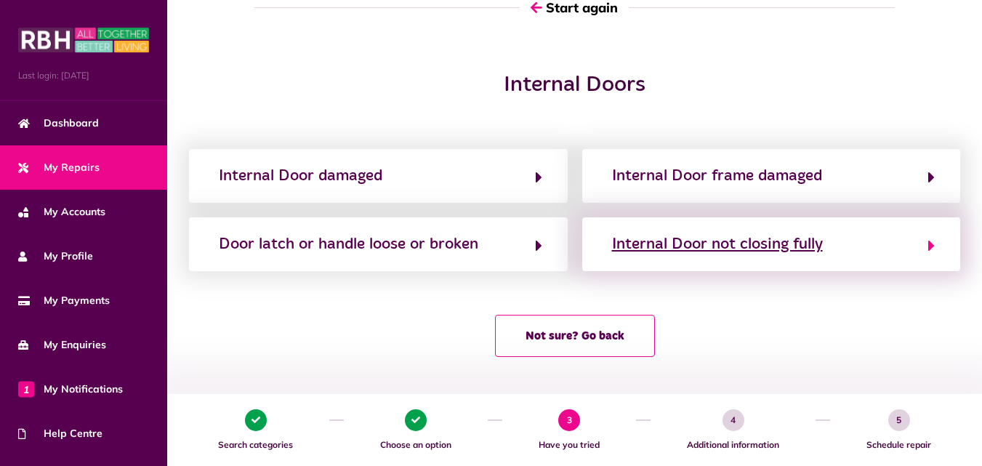
click at [685, 243] on div "Internal Door not closing fully" at bounding box center [717, 244] width 211 height 23
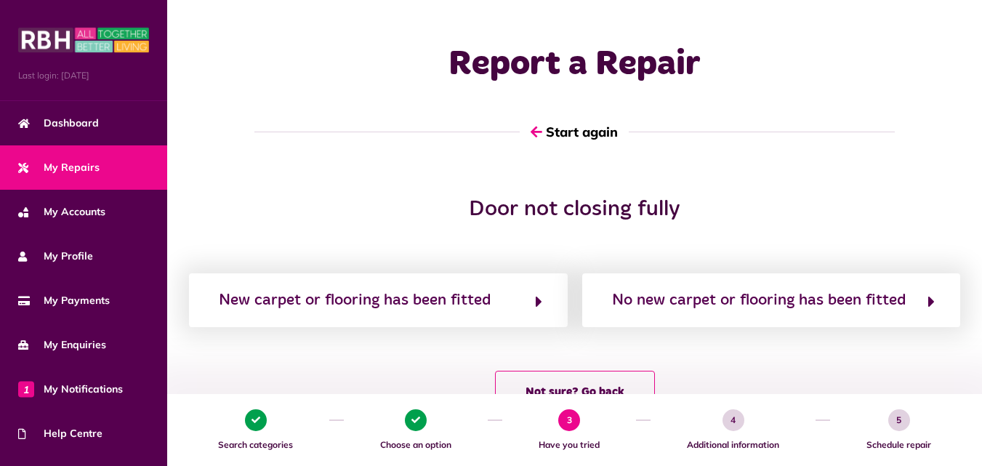
scroll to position [0, 0]
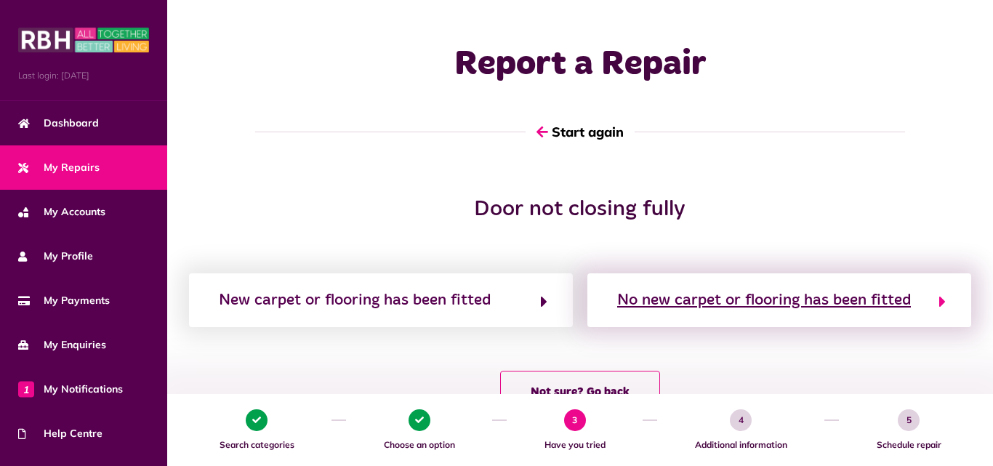
click at [694, 292] on div "No new carpet or flooring has been fitted" at bounding box center [764, 299] width 294 height 23
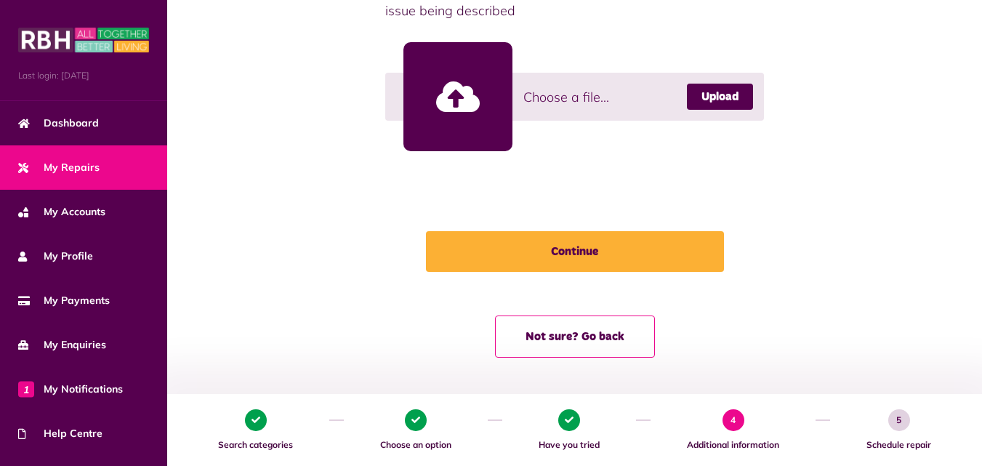
scroll to position [501, 0]
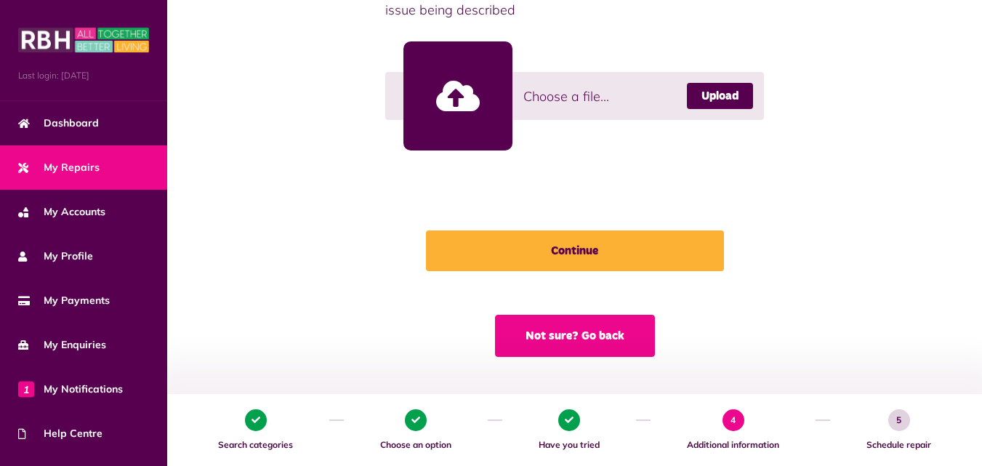
click at [594, 332] on button "Not sure? Go back" at bounding box center [575, 336] width 160 height 42
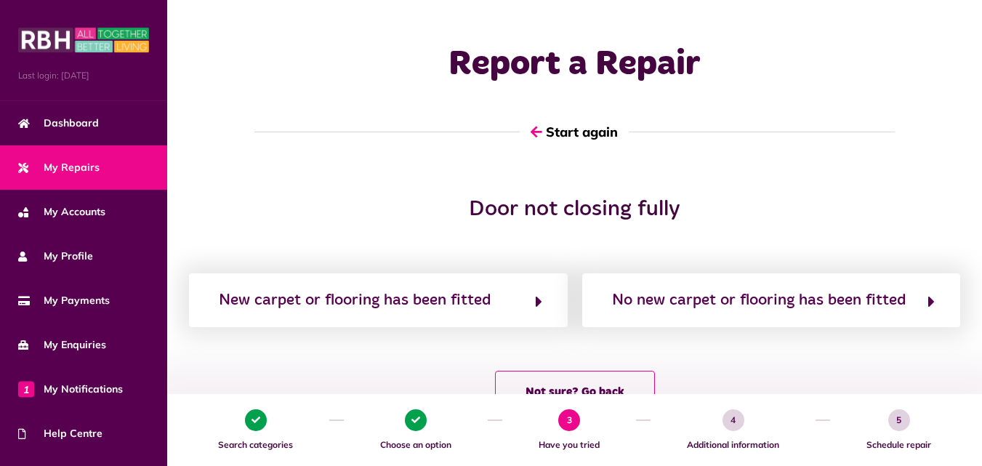
scroll to position [0, 0]
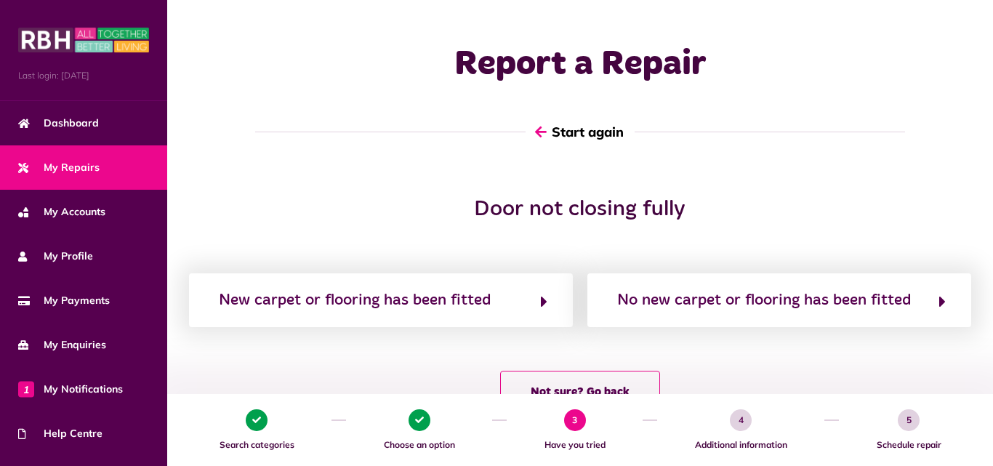
click at [558, 131] on button "Start again" at bounding box center [579, 131] width 109 height 41
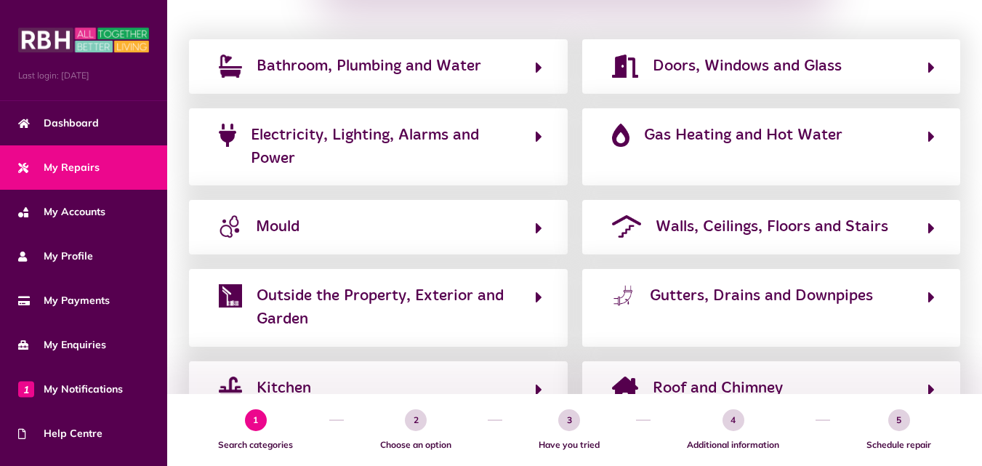
scroll to position [277, 0]
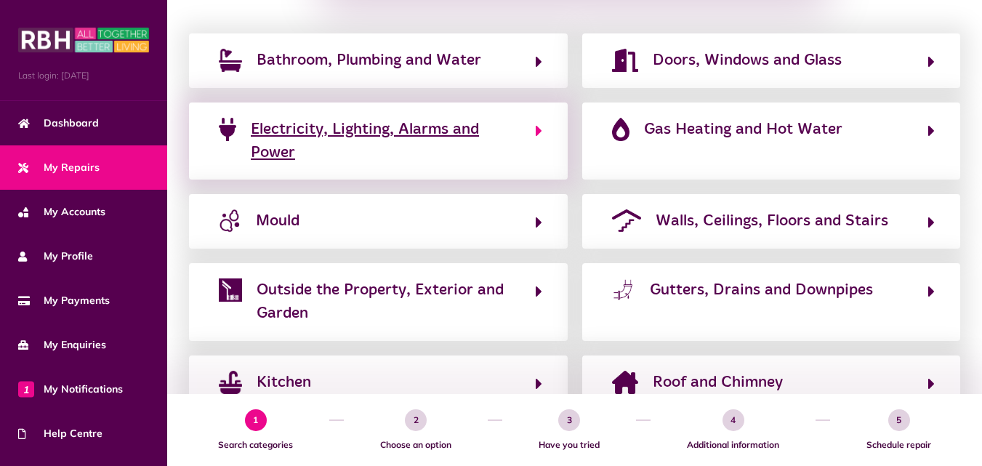
click at [526, 136] on button "Electricity, Lighting, Alarms and Power" at bounding box center [378, 141] width 328 height 49
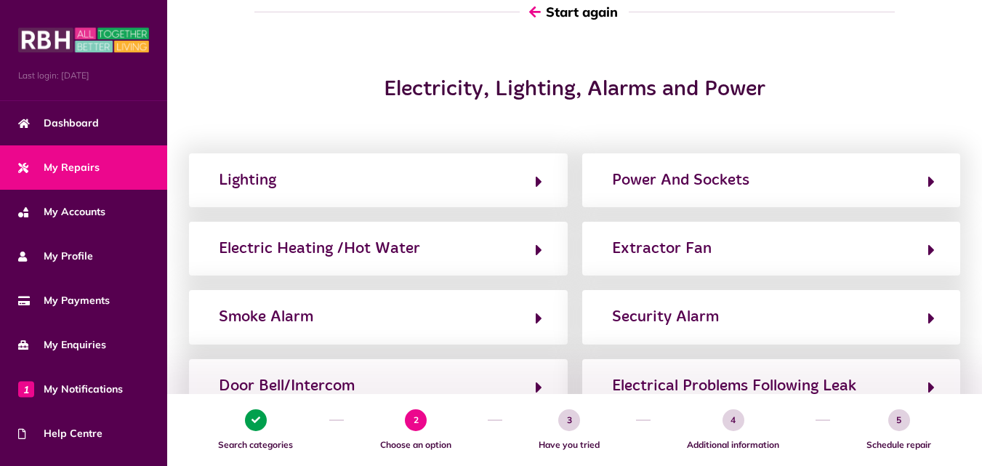
scroll to position [118, 0]
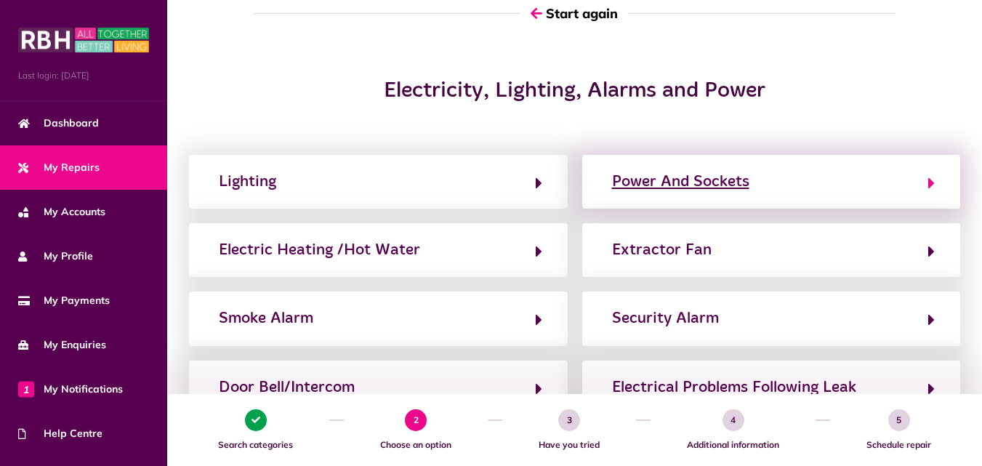
click at [693, 170] on div "Power And Sockets" at bounding box center [680, 181] width 137 height 23
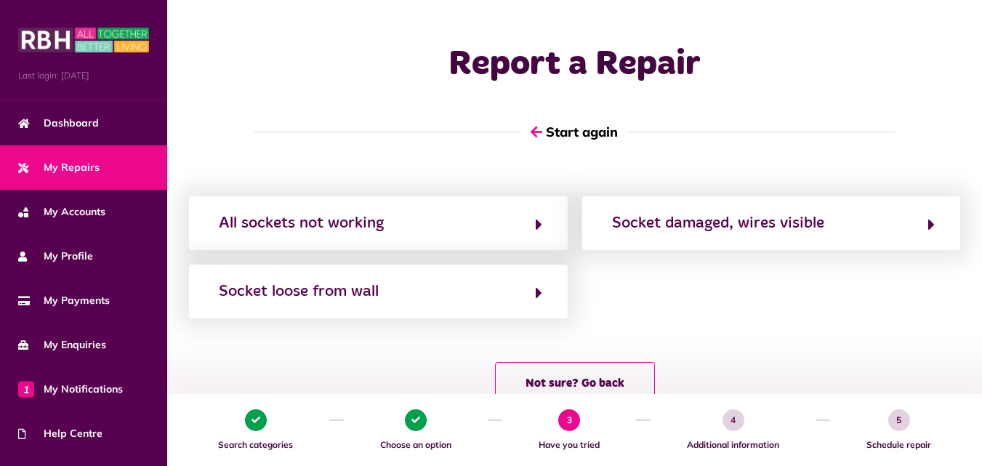
scroll to position [0, 0]
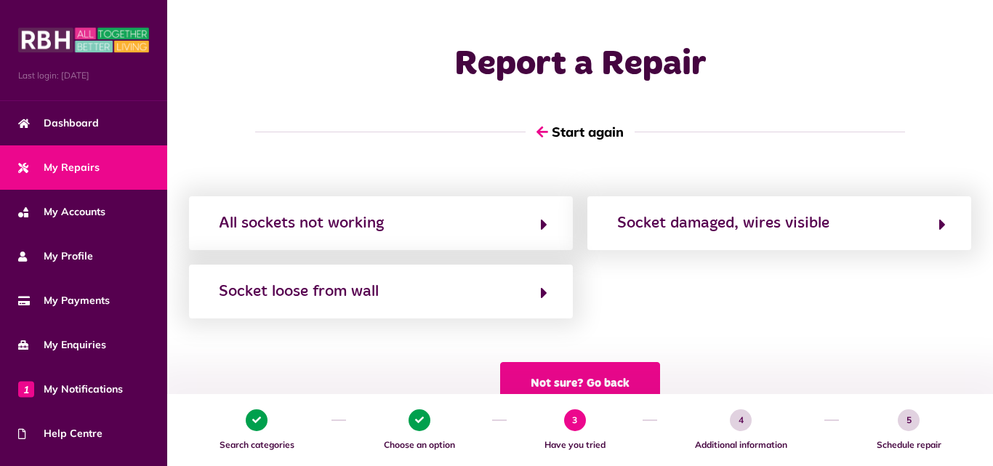
click at [589, 363] on button "Not sure? Go back" at bounding box center [580, 383] width 160 height 42
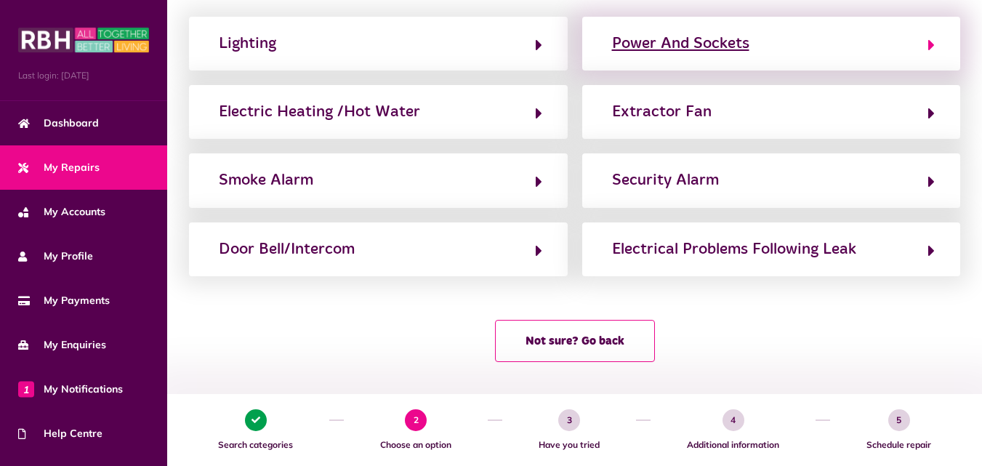
scroll to position [262, 0]
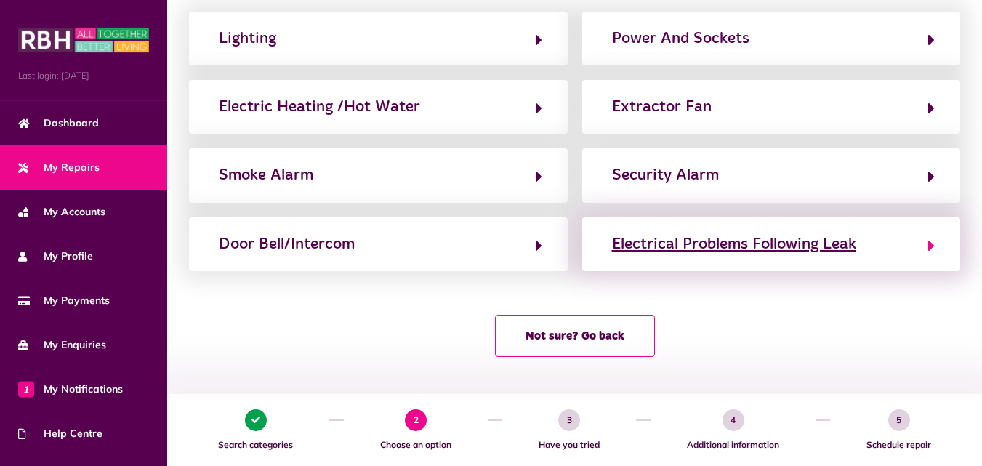
click at [739, 249] on div "Electrical Problems Following Leak" at bounding box center [734, 244] width 244 height 23
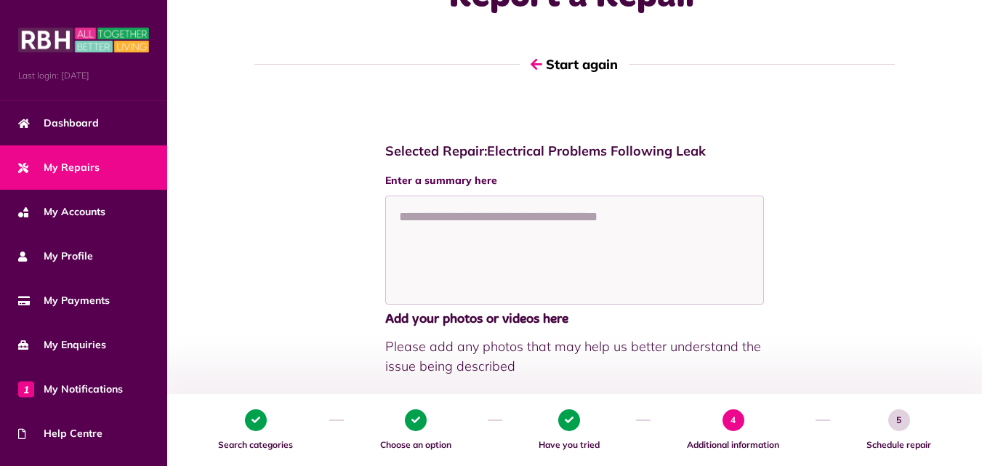
scroll to position [69, 0]
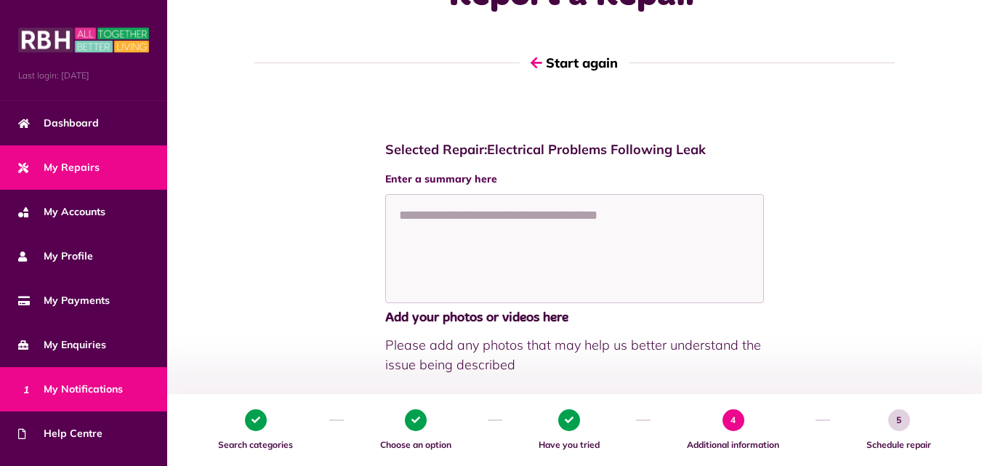
click at [123, 379] on link "1 My Notifications" at bounding box center [83, 389] width 167 height 44
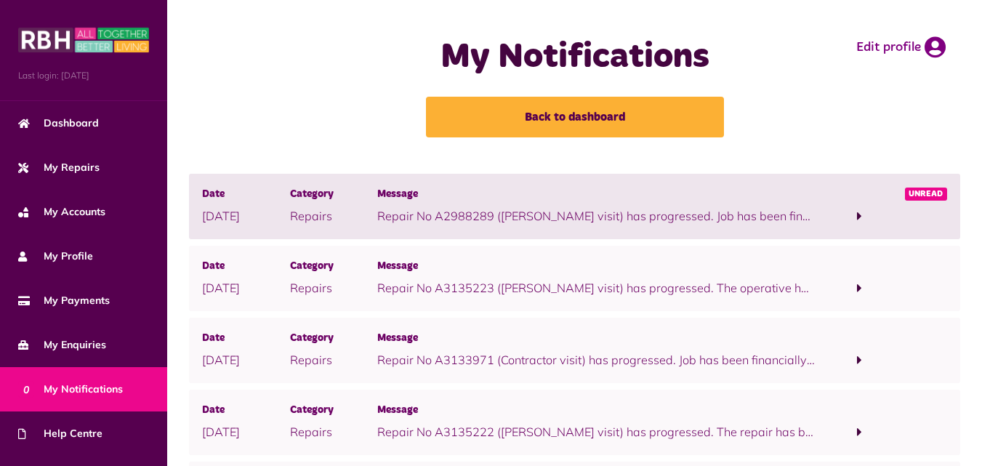
click at [855, 215] on span at bounding box center [859, 216] width 88 height 20
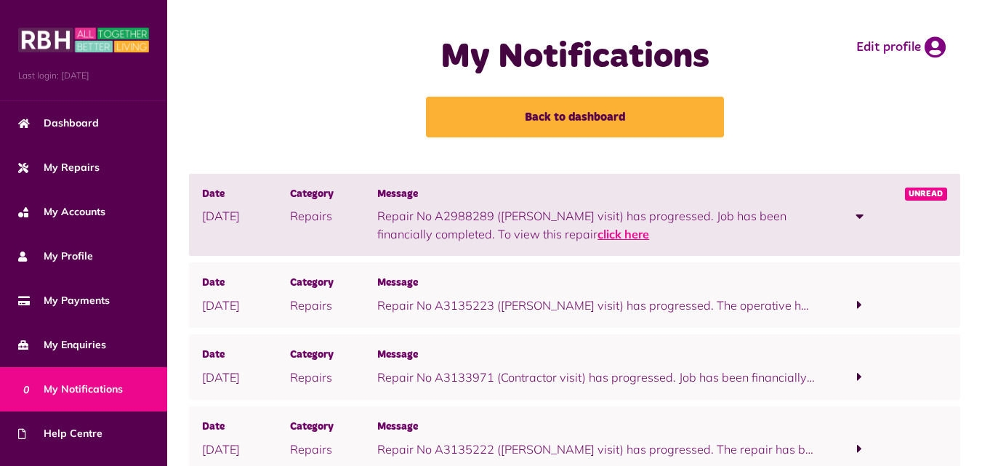
click at [597, 233] on link "click here" at bounding box center [623, 234] width 52 height 15
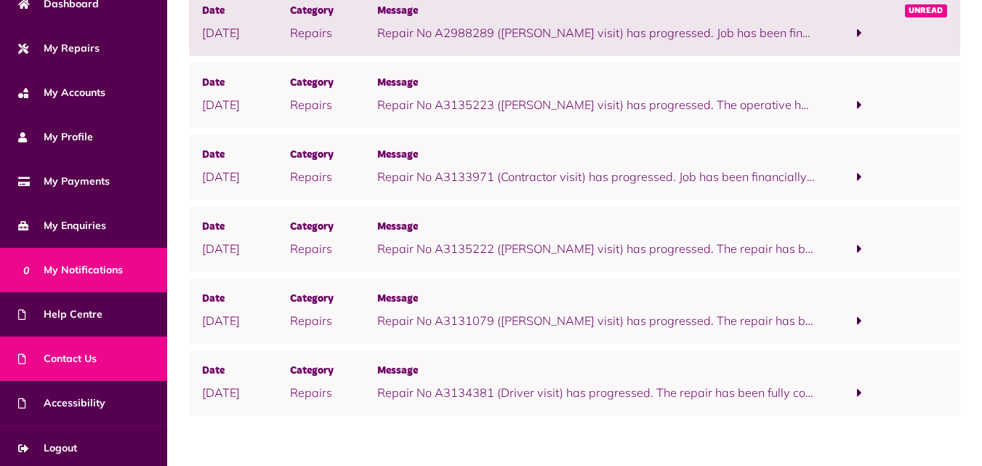
scroll to position [118, 0]
click at [83, 365] on span "Contact Us" at bounding box center [57, 359] width 78 height 15
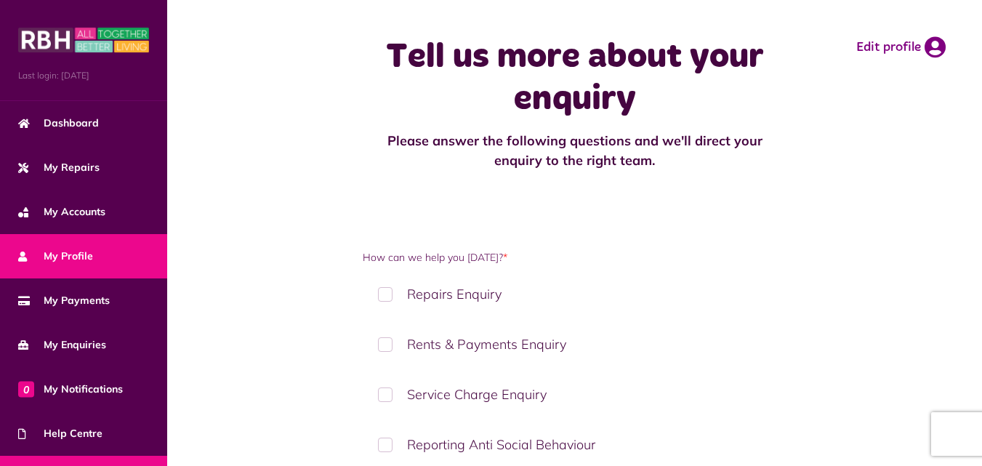
click at [81, 257] on span "My Profile" at bounding box center [55, 256] width 75 height 15
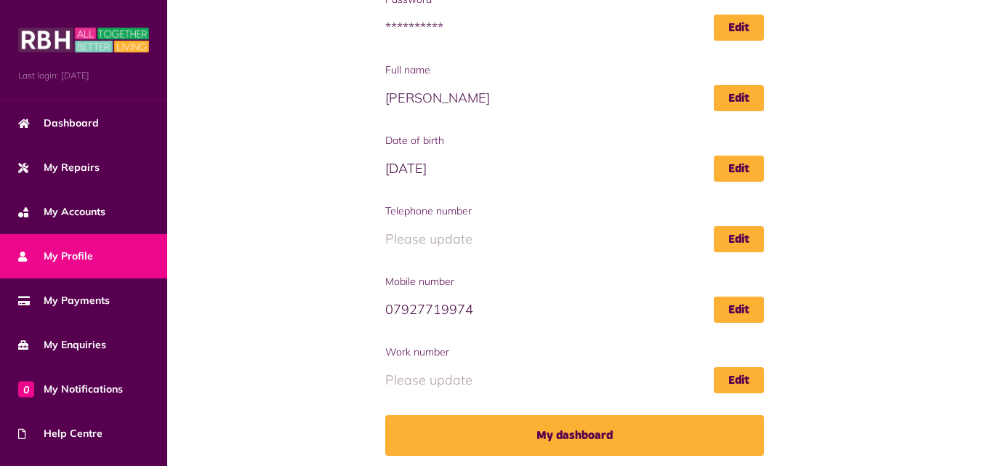
scroll to position [228, 0]
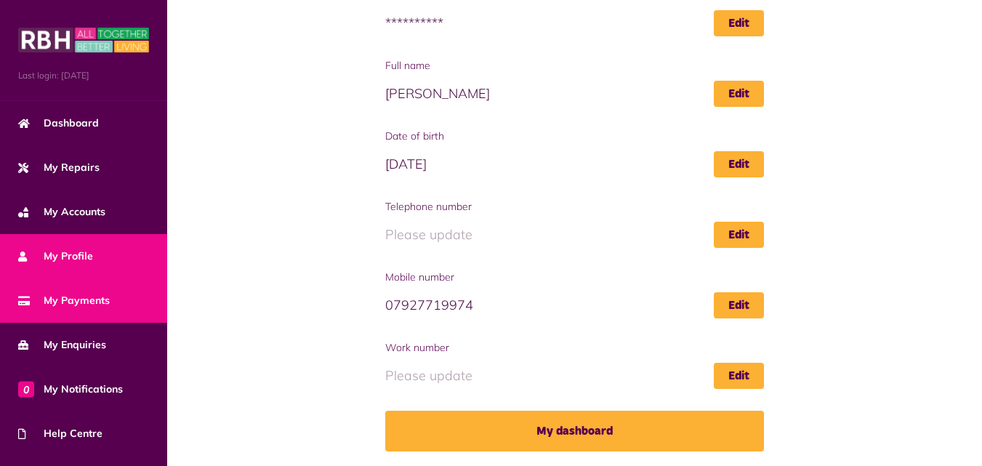
click at [116, 288] on link "My Payments" at bounding box center [83, 300] width 167 height 44
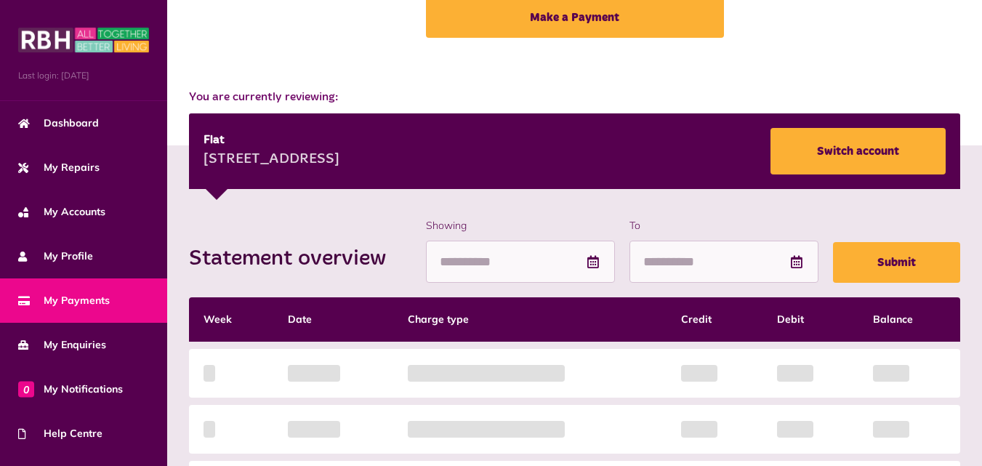
scroll to position [99, 0]
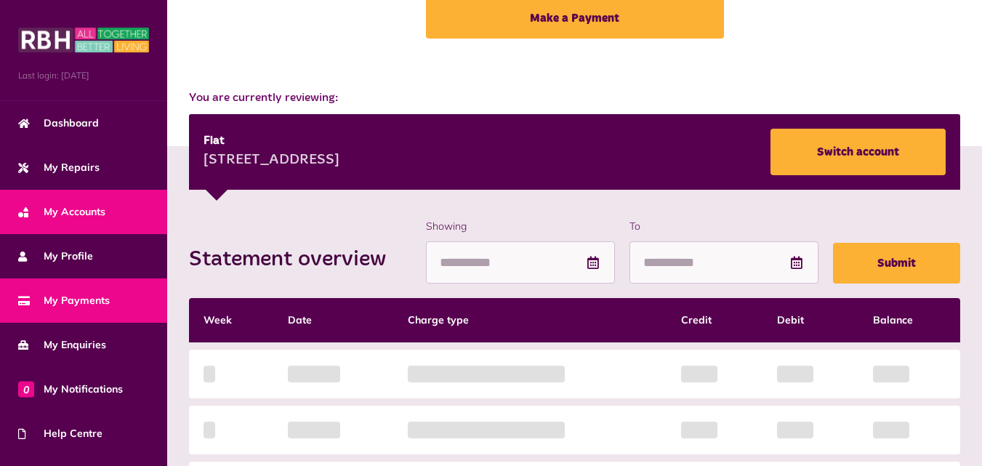
click at [142, 215] on link "My Accounts" at bounding box center [83, 212] width 167 height 44
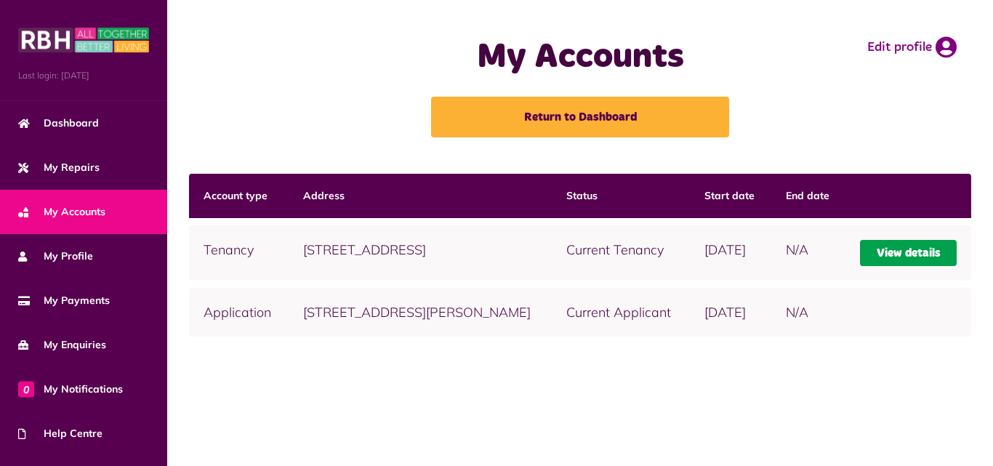
click at [881, 244] on link "View details" at bounding box center [908, 253] width 97 height 26
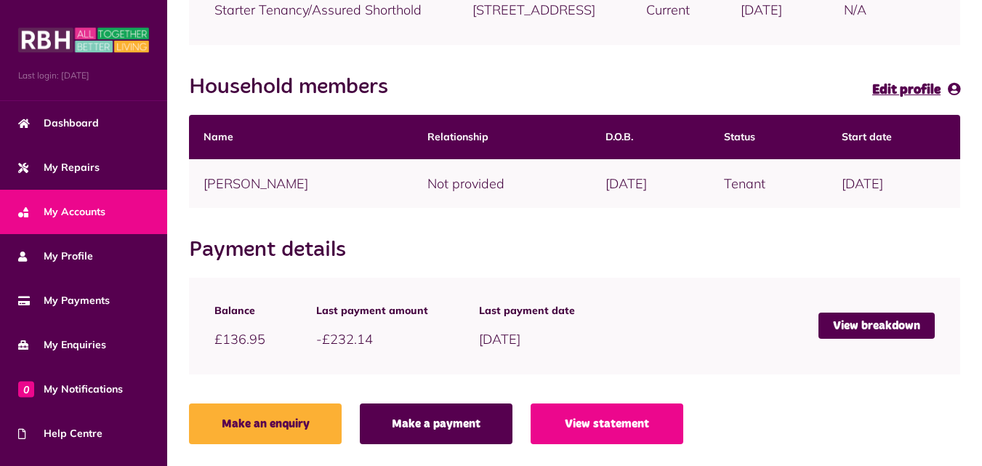
scroll to position [286, 0]
click at [836, 318] on link "View breakdown" at bounding box center [876, 325] width 116 height 26
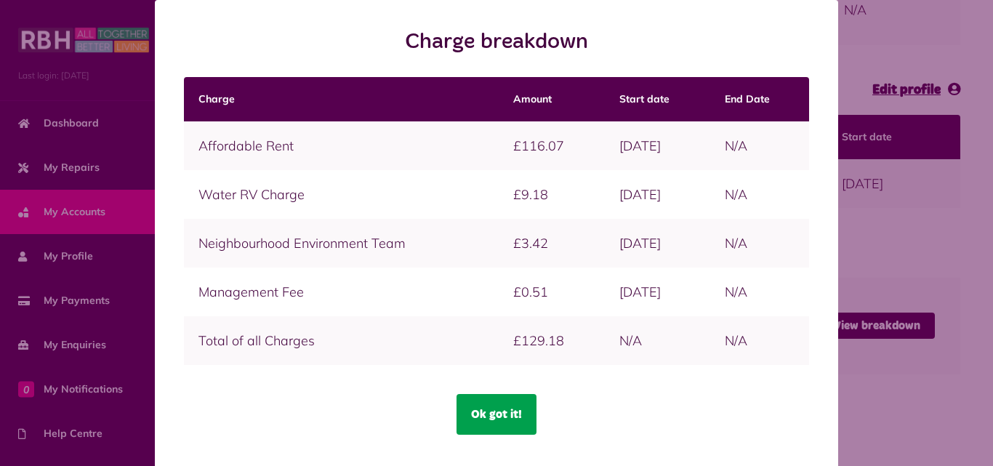
click at [507, 408] on button "Ok got it!" at bounding box center [496, 414] width 80 height 41
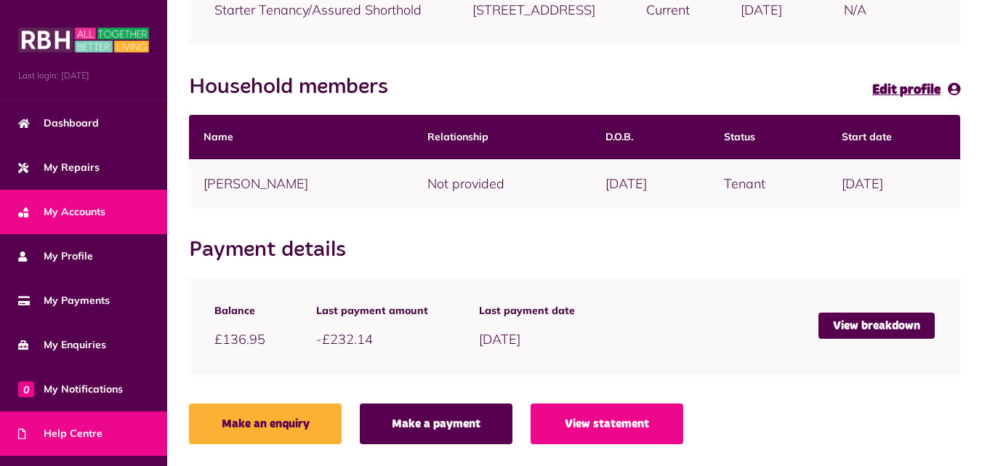
click at [129, 429] on link "Help Centre" at bounding box center [83, 433] width 167 height 44
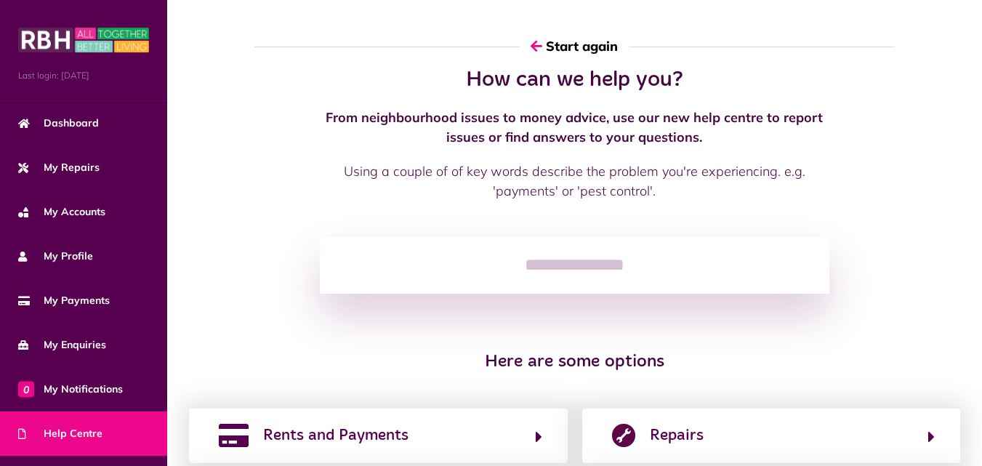
scroll to position [200, 0]
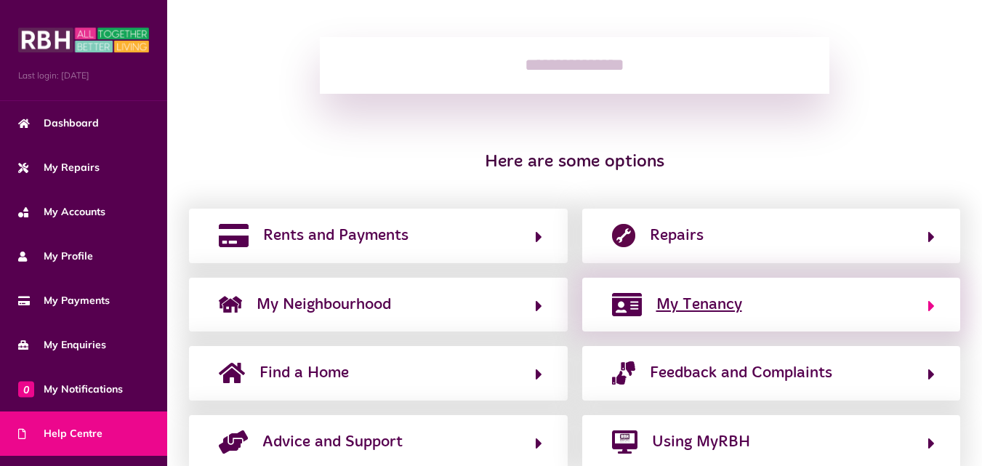
click at [737, 311] on span "My Tenancy" at bounding box center [699, 304] width 86 height 23
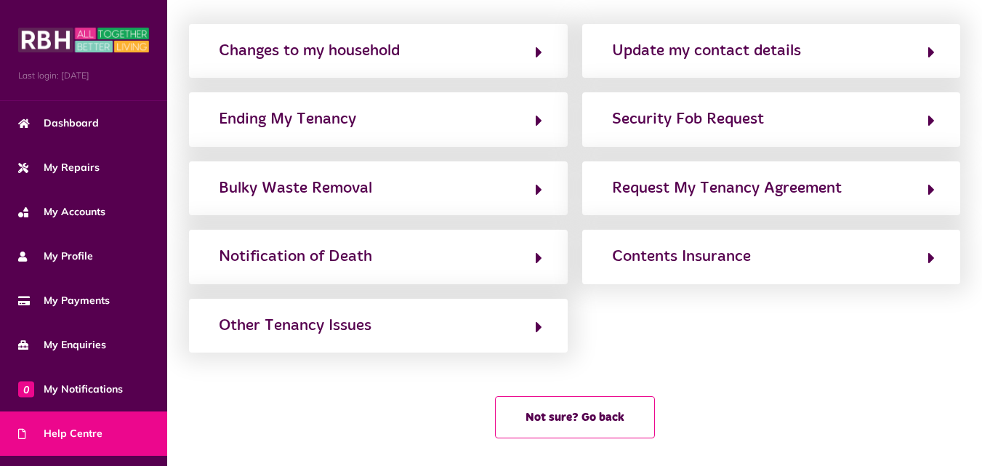
scroll to position [136, 0]
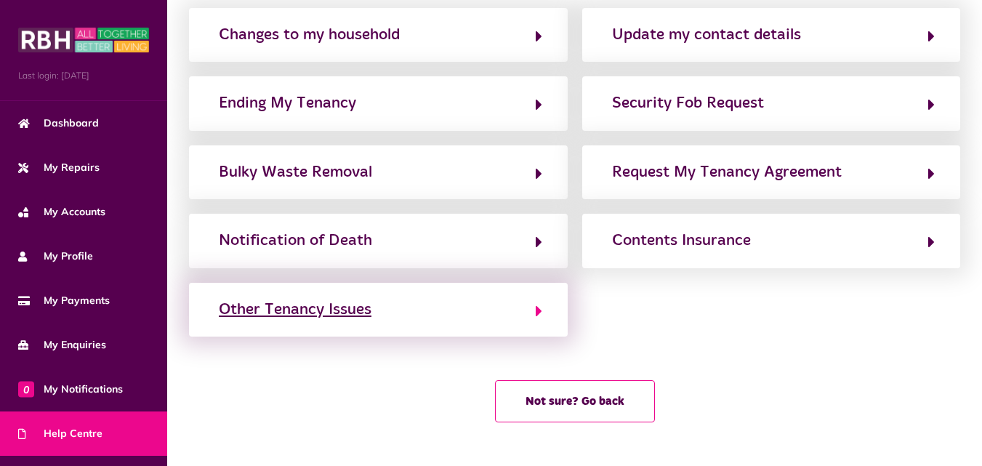
click at [498, 318] on button "Other Tenancy Issues" at bounding box center [378, 309] width 328 height 25
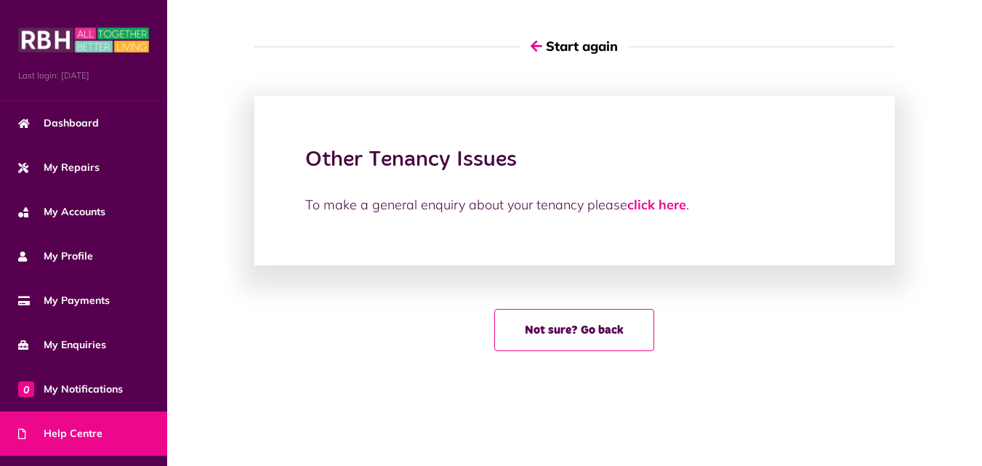
scroll to position [0, 0]
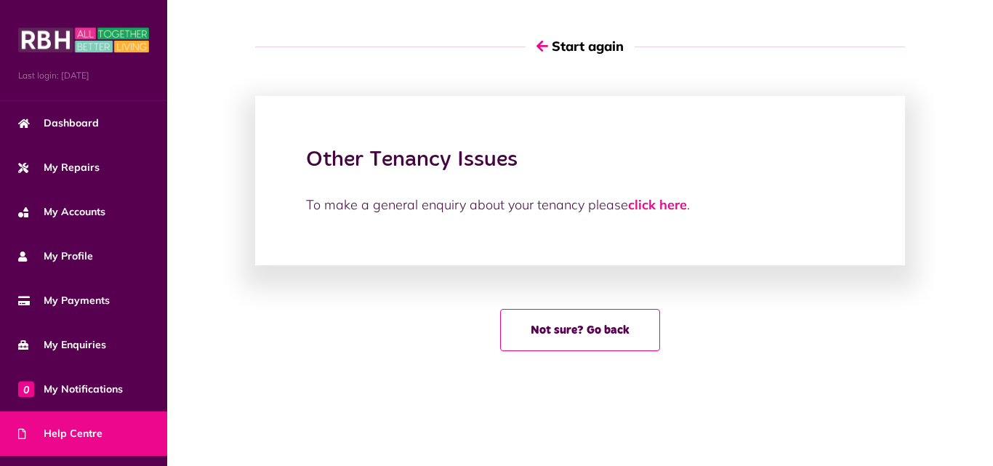
click at [597, 352] on div "Other Tenancy Issues To make a general enquiry about your tenancy please click …" at bounding box center [579, 216] width 825 height 299
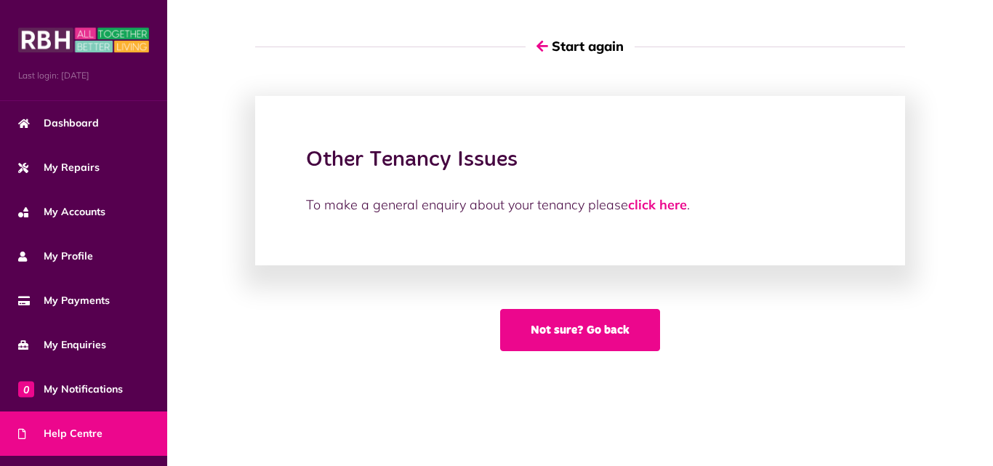
click at [606, 320] on button "Not sure? Go back" at bounding box center [580, 330] width 160 height 42
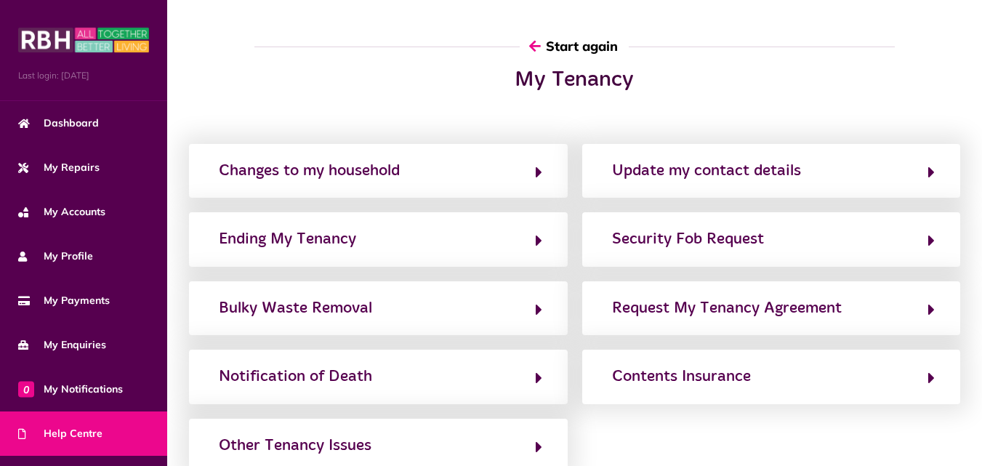
click at [573, 44] on button "Start again" at bounding box center [574, 45] width 109 height 41
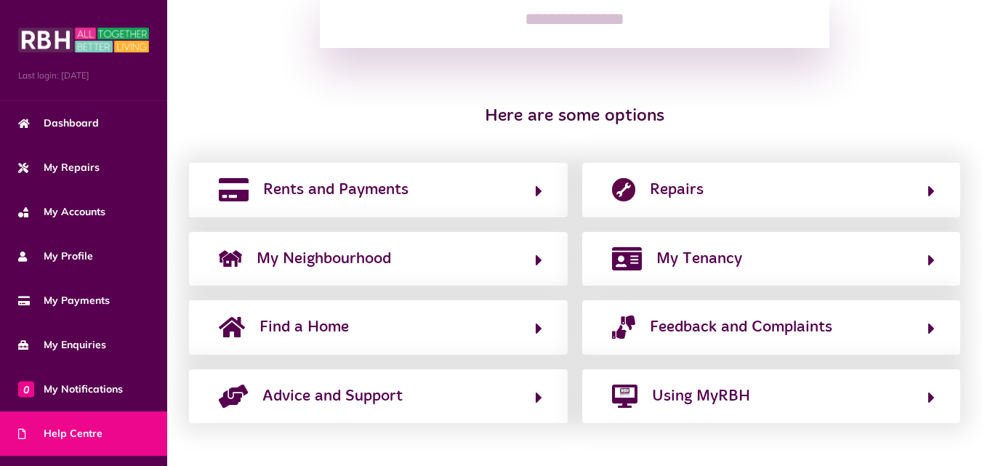
scroll to position [246, 0]
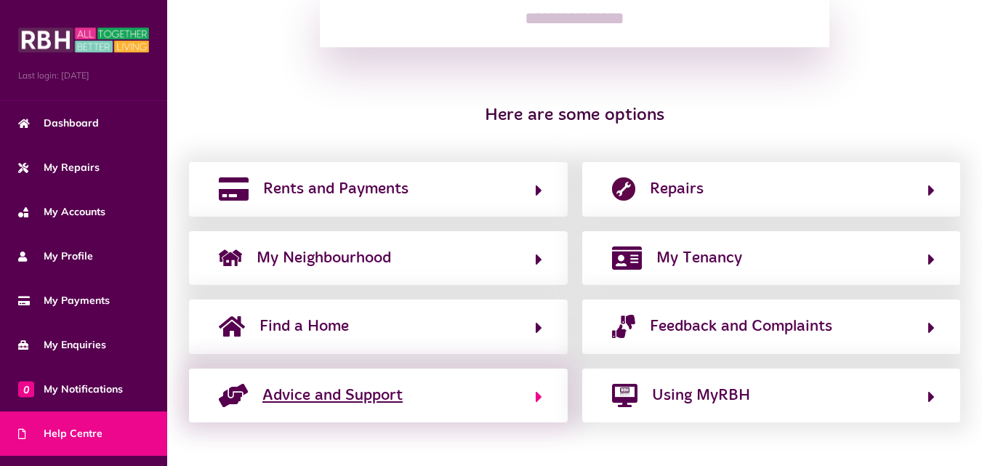
click at [536, 398] on icon "button" at bounding box center [539, 396] width 7 height 17
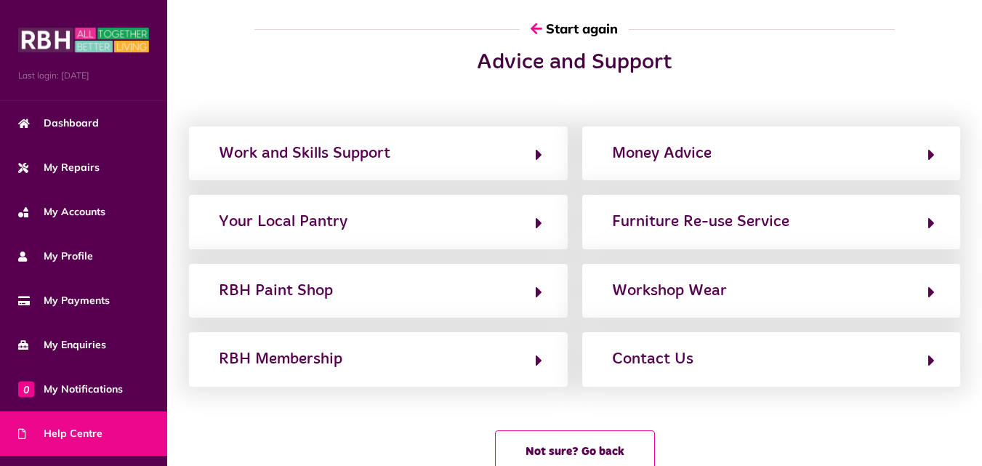
scroll to position [0, 0]
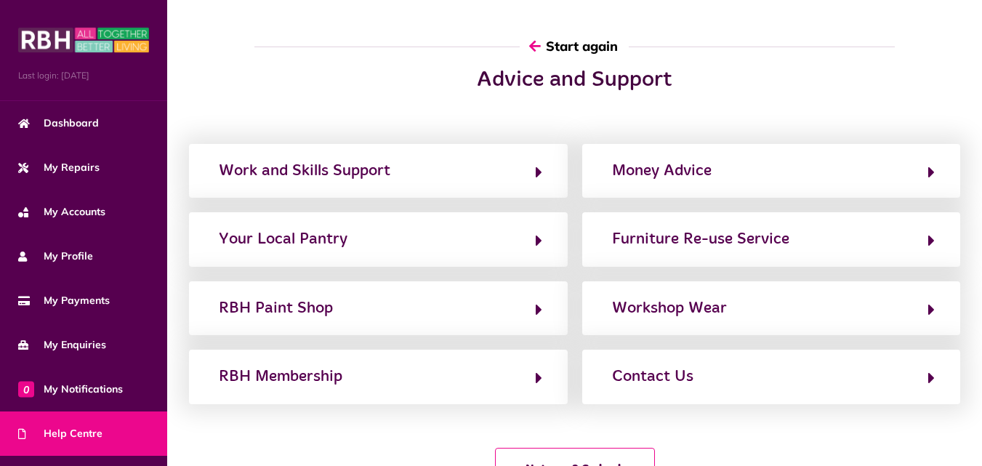
click at [537, 49] on icon "button" at bounding box center [535, 45] width 12 height 13
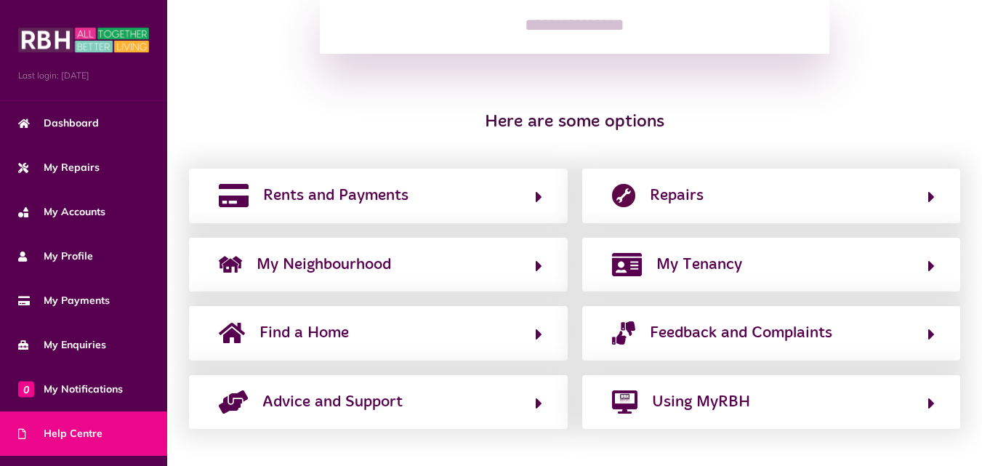
scroll to position [246, 0]
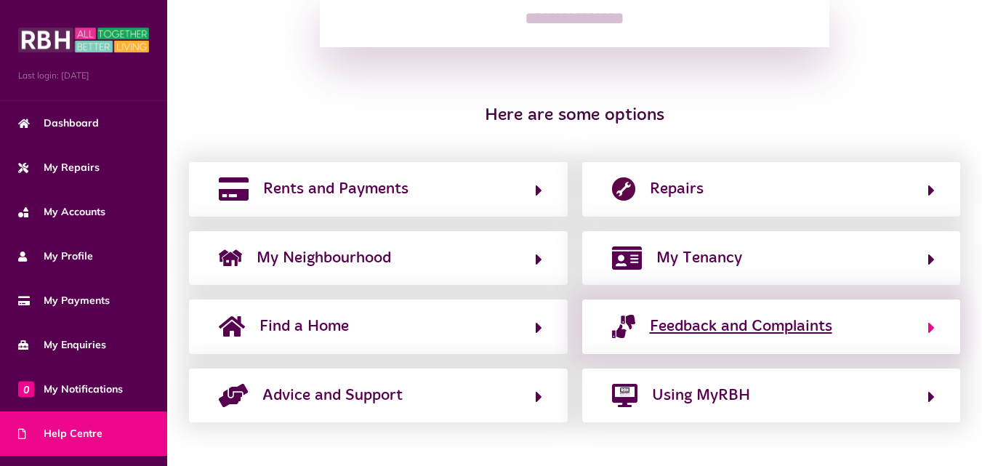
click at [717, 331] on span "Feedback and Complaints" at bounding box center [741, 326] width 182 height 23
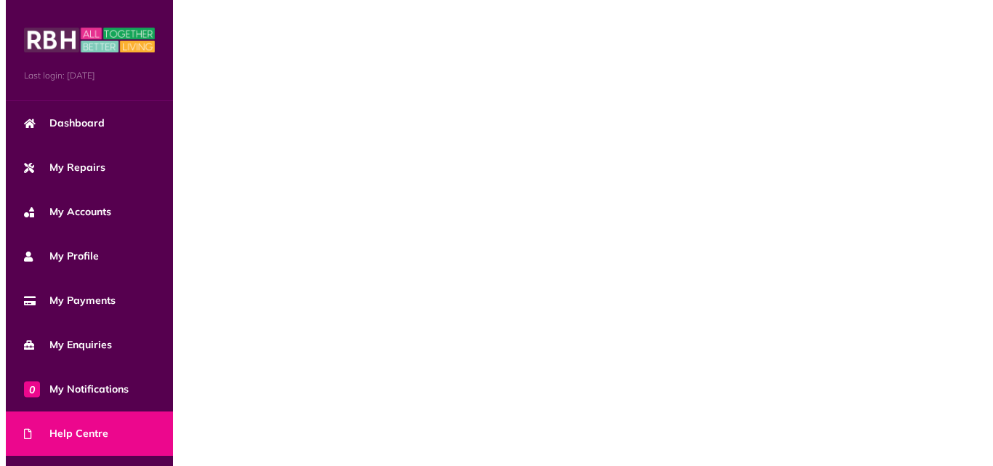
scroll to position [0, 0]
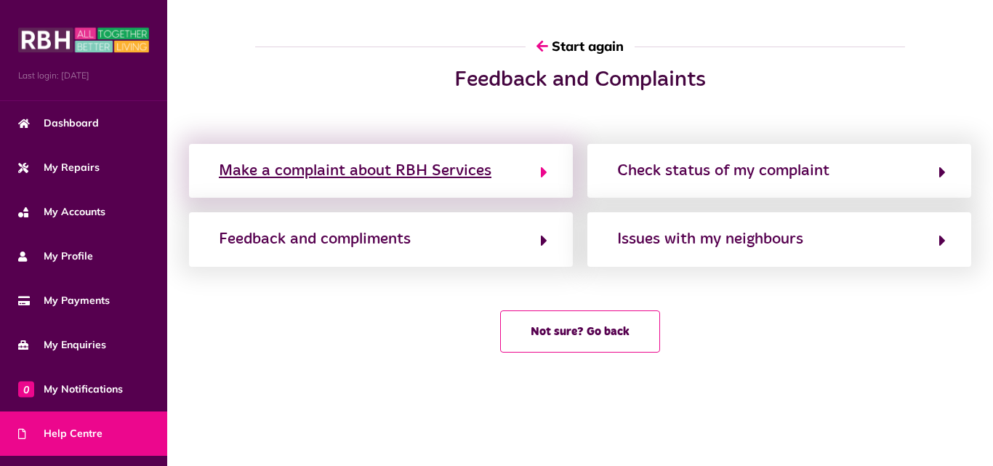
click at [536, 169] on button "Make a complaint about RBH Services" at bounding box center [380, 170] width 333 height 25
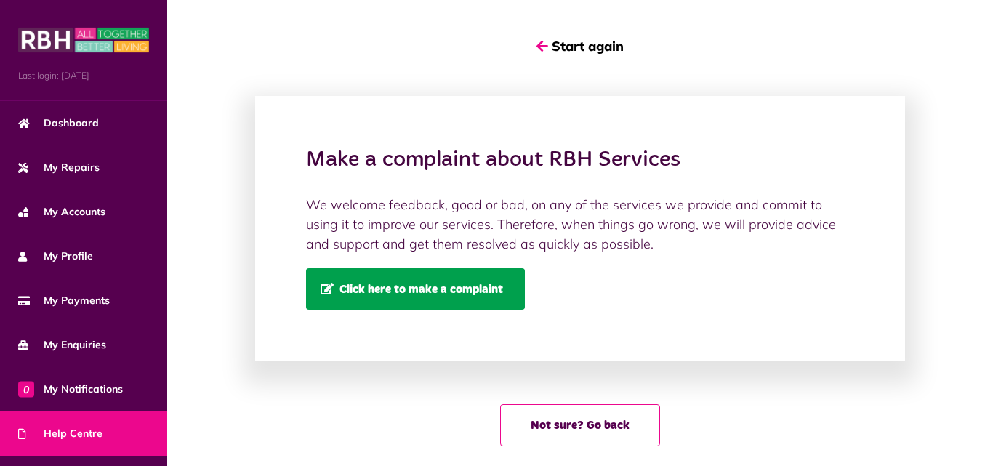
click at [472, 287] on span "Click here to make a complaint" at bounding box center [411, 289] width 182 height 12
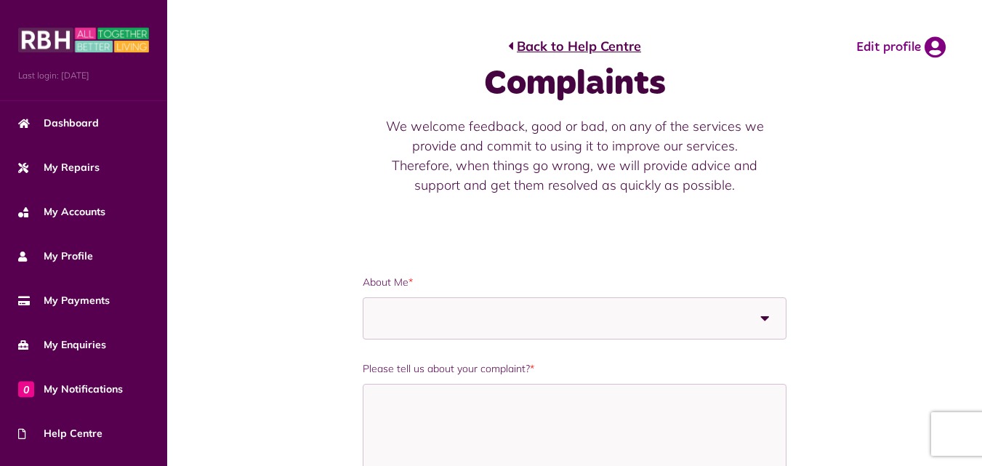
click at [478, 308] on span at bounding box center [476, 318] width 200 height 41
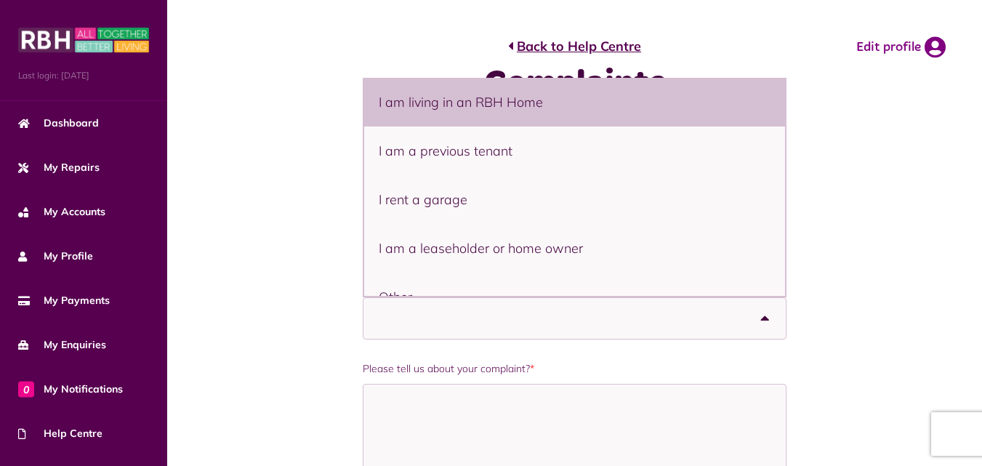
click at [571, 118] on li "I am living in an RBH Home" at bounding box center [574, 102] width 421 height 49
select select "**********"
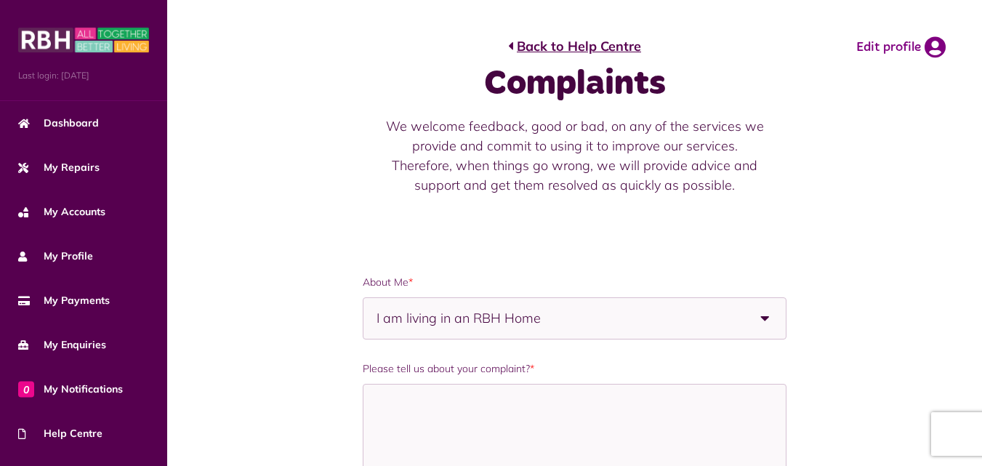
click at [487, 199] on div "Back to Help Centre Complaints We welcome feedback, good or bad, on any of the …" at bounding box center [574, 116] width 379 height 202
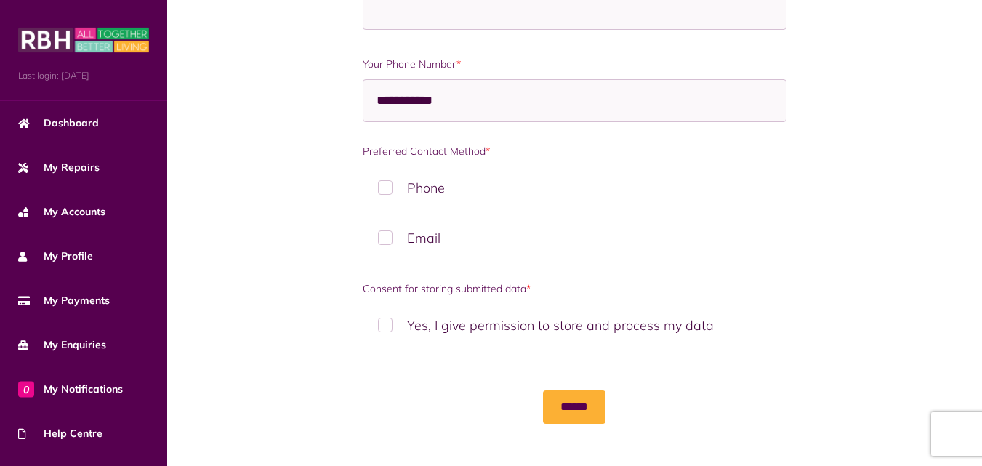
scroll to position [1064, 0]
